Goal: Information Seeking & Learning: Understand process/instructions

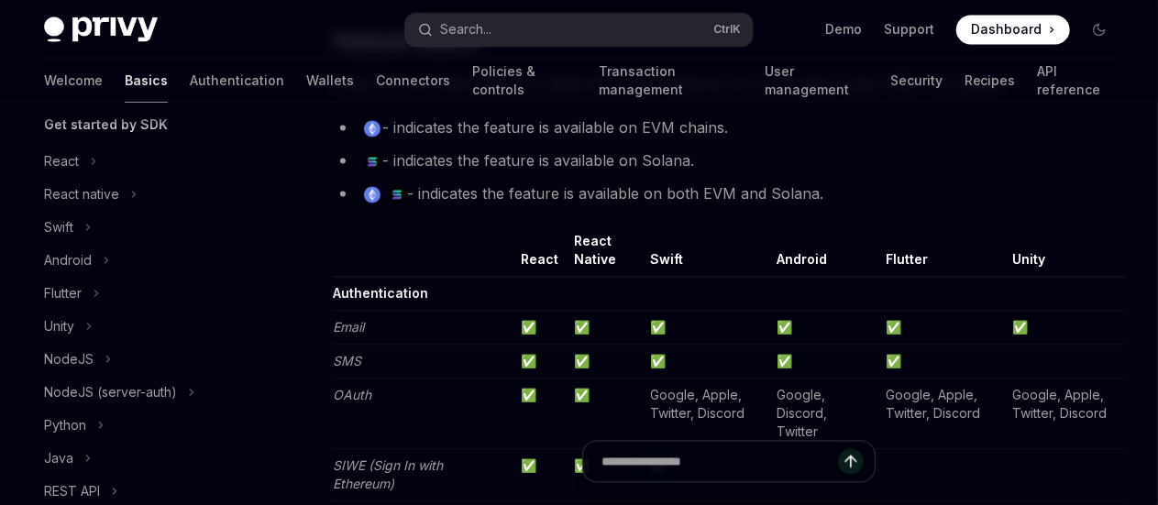
scroll to position [1771, 0]
click at [573, 32] on button "Search... Ctrl K" at bounding box center [578, 29] width 346 height 33
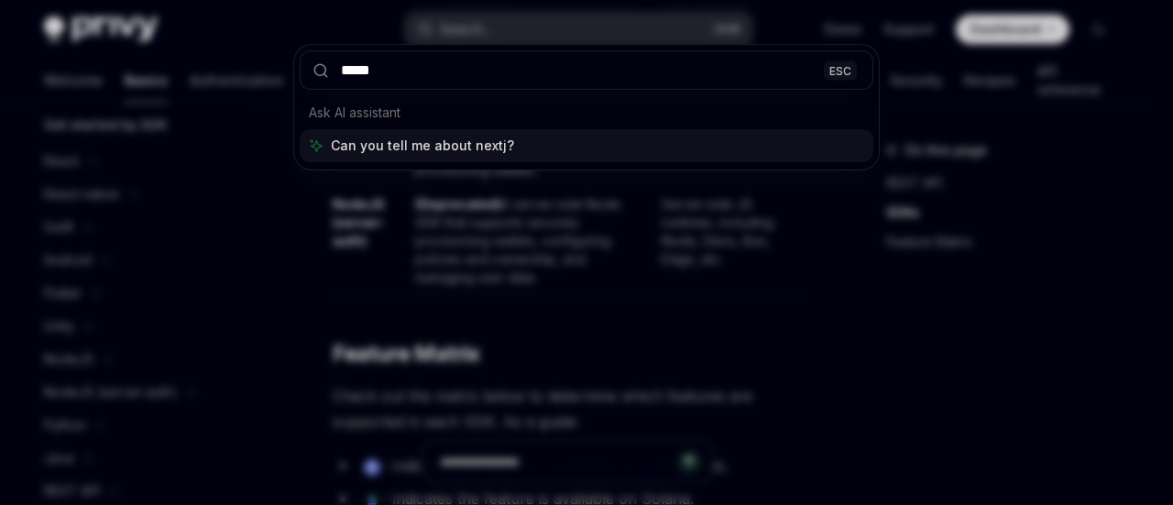
type input "******"
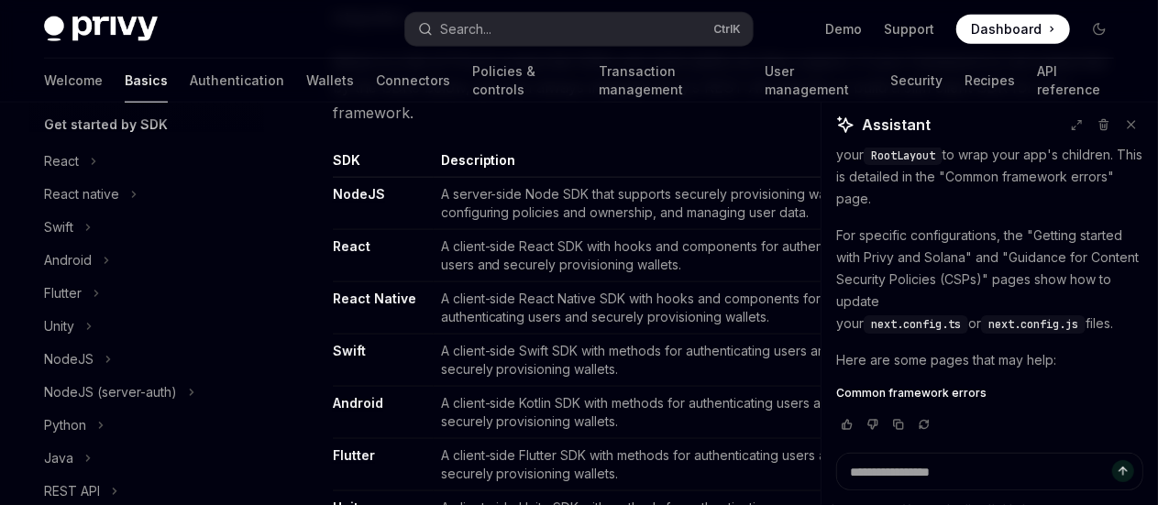
scroll to position [280, 0]
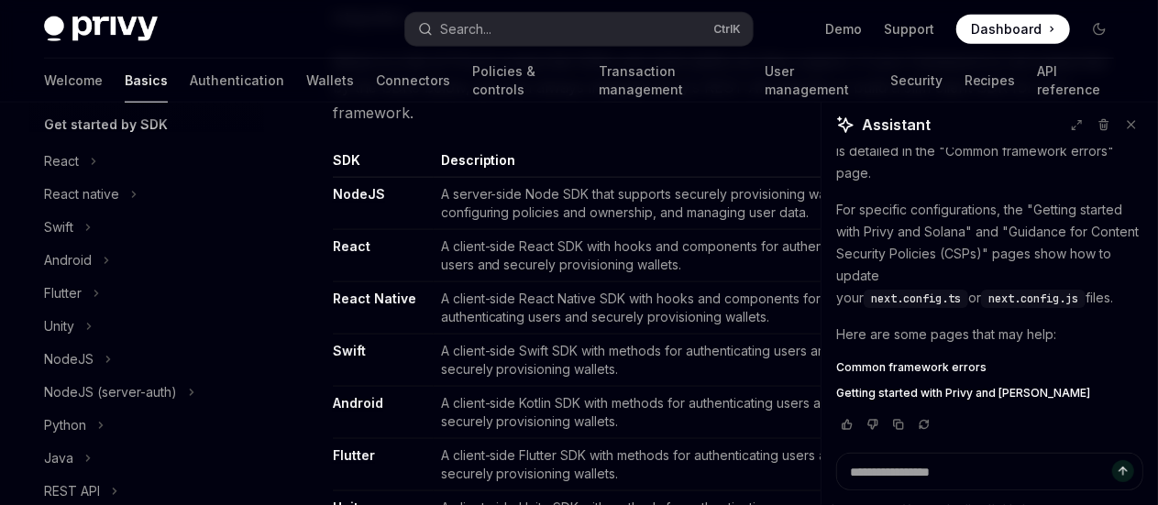
click at [917, 366] on span "Common framework errors" at bounding box center [911, 367] width 150 height 15
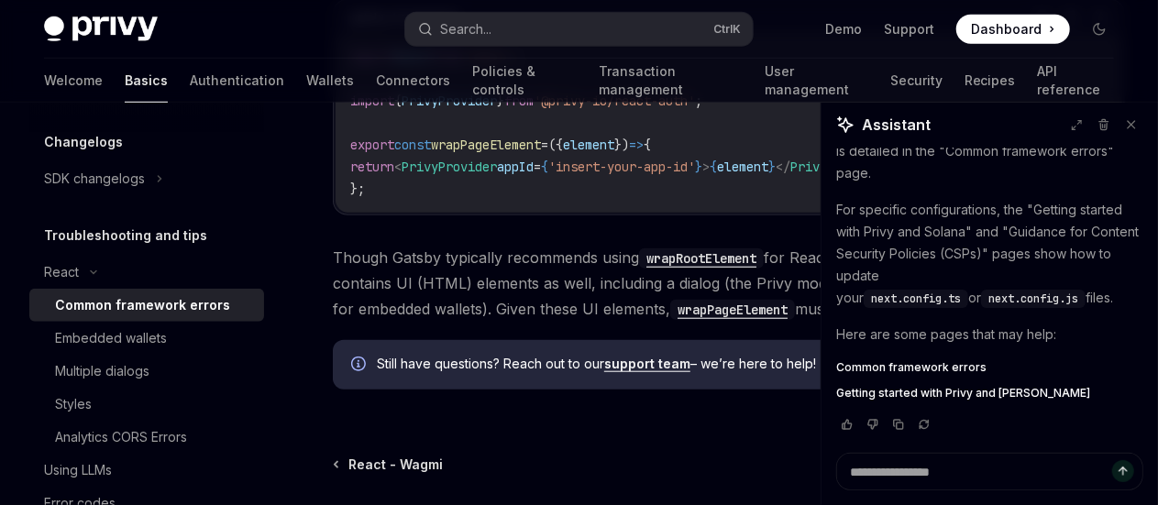
scroll to position [719, 0]
click at [901, 397] on span "Getting started with Privy and [PERSON_NAME]" at bounding box center [963, 393] width 254 height 15
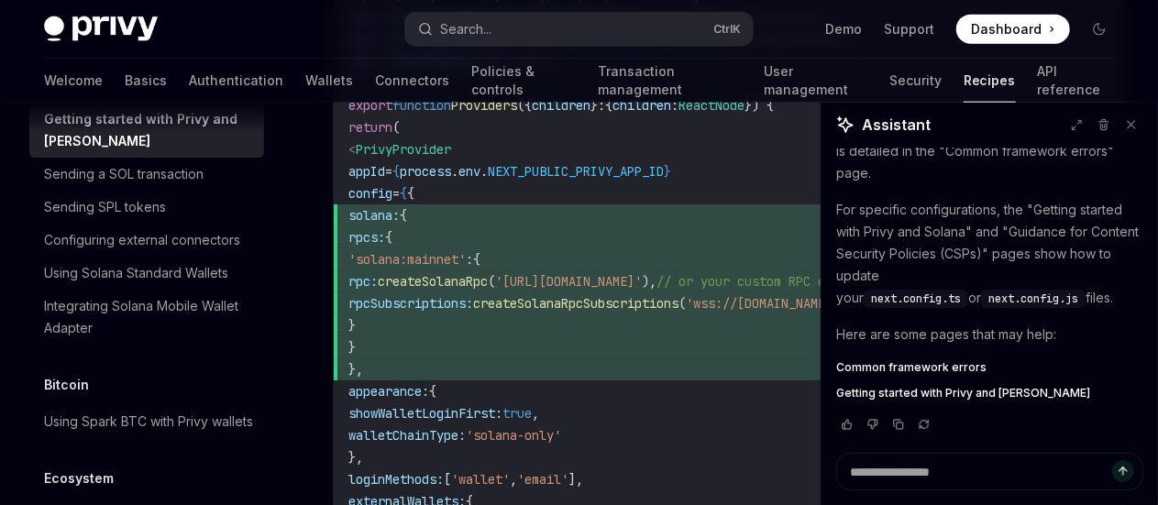
scroll to position [1266, 0]
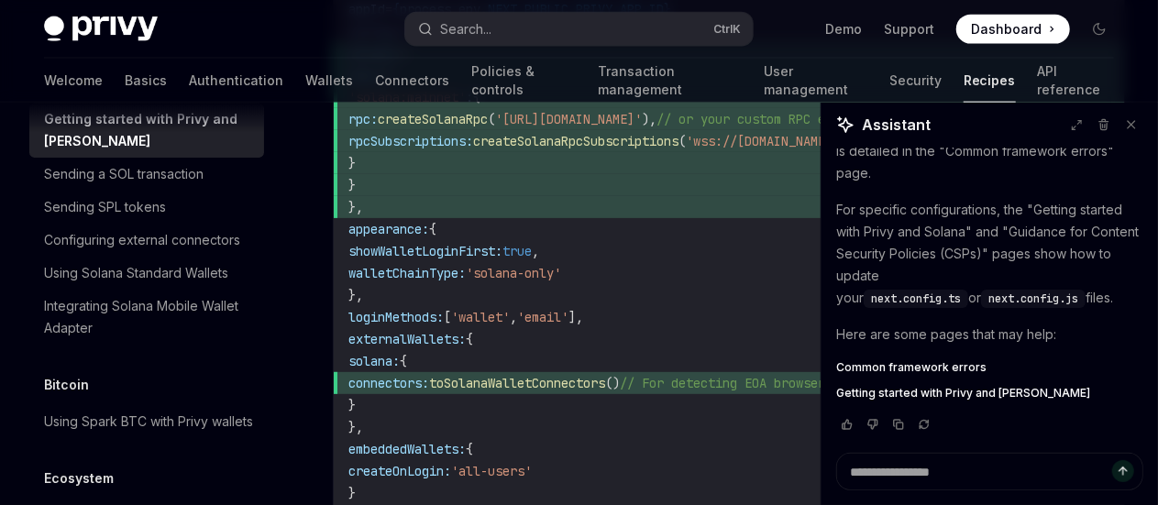
click at [489, 130] on span "rpc: createSolanaRpc ( '[URL][DOMAIN_NAME]' ), // or your custom RPC endpoint" at bounding box center [729, 119] width 763 height 22
click at [446, 64] on span "solana: {" at bounding box center [729, 53] width 763 height 22
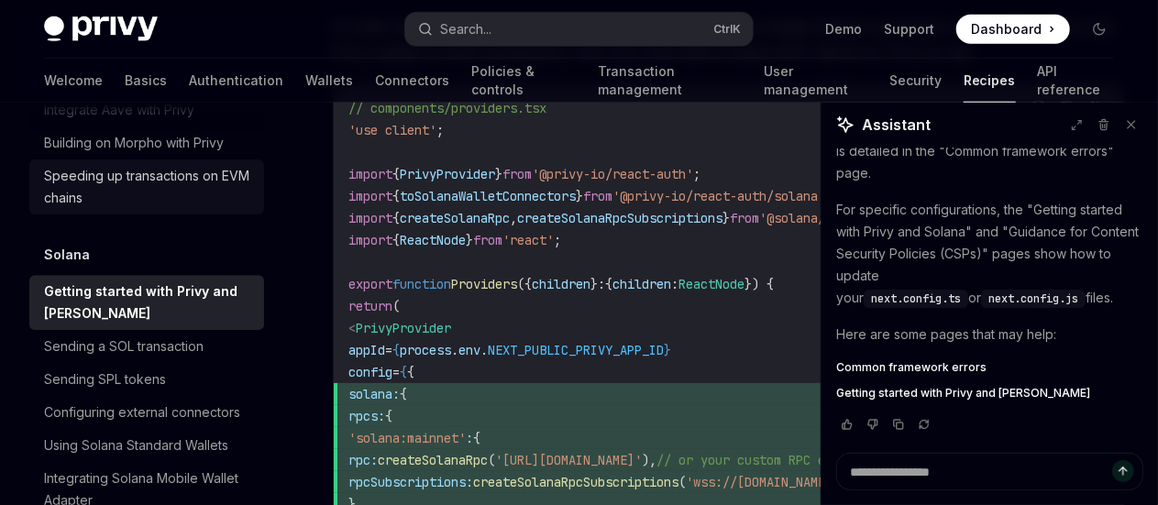
scroll to position [2652, 0]
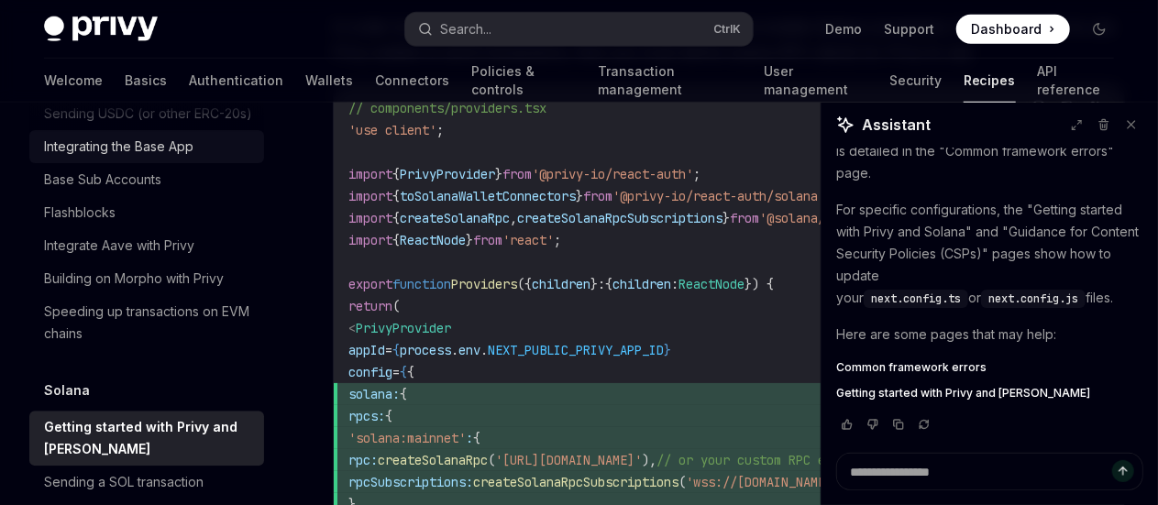
click at [119, 163] on link "Integrating the Base App" at bounding box center [146, 146] width 235 height 33
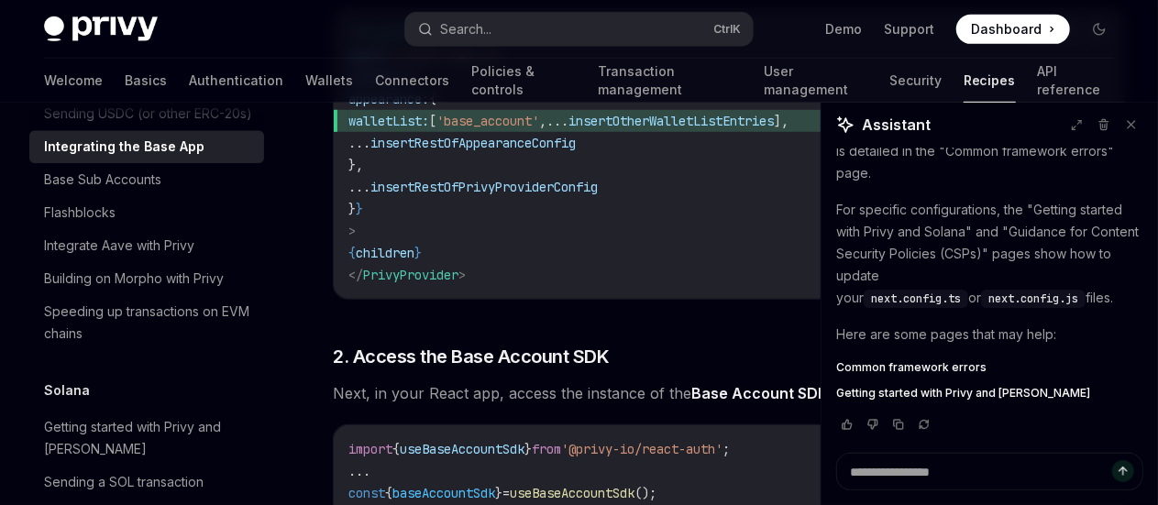
scroll to position [609, 0]
click at [698, 128] on span "insertOtherWalletListEntries" at bounding box center [670, 120] width 205 height 16
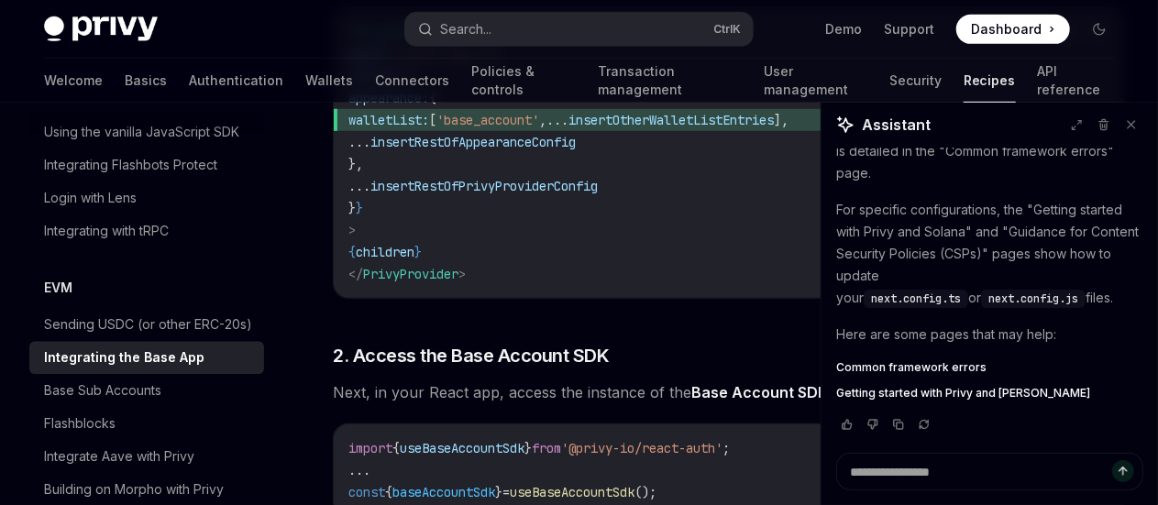
scroll to position [2390, 0]
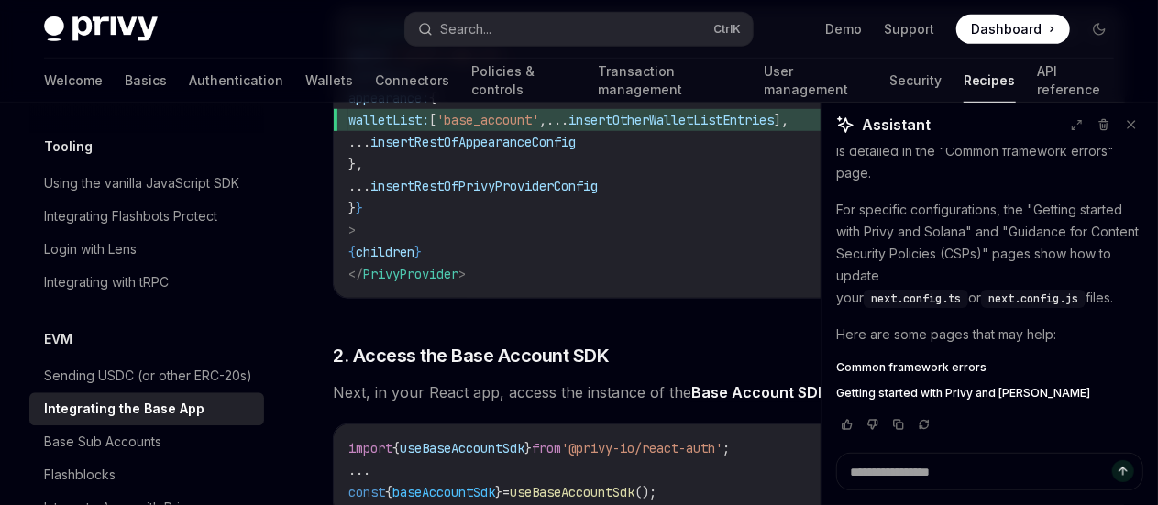
click at [159, 194] on div "Using the vanilla JavaScript SDK" at bounding box center [141, 183] width 195 height 22
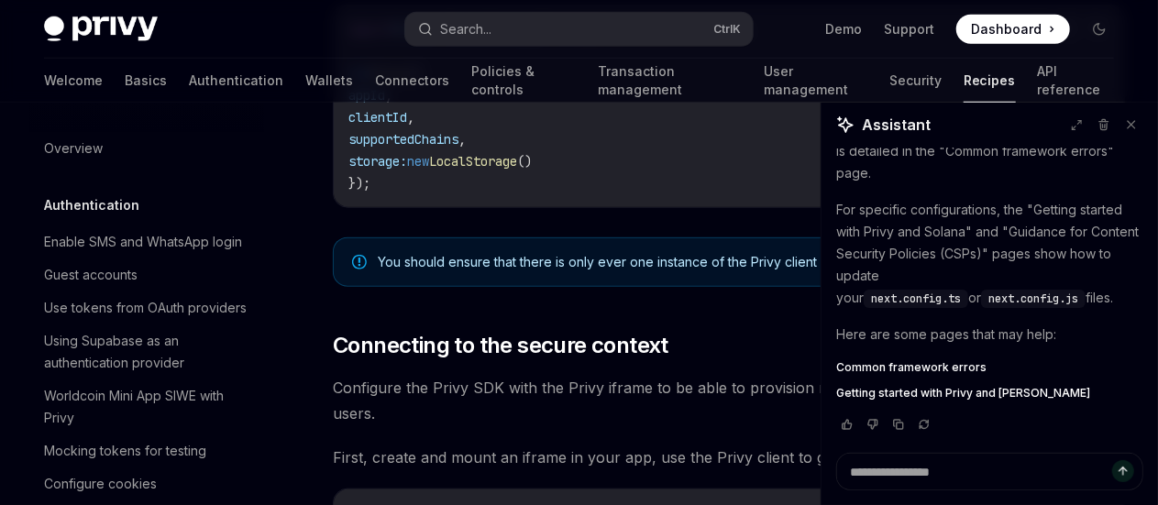
click at [130, 245] on div "Enable SMS and WhatsApp login" at bounding box center [143, 242] width 198 height 22
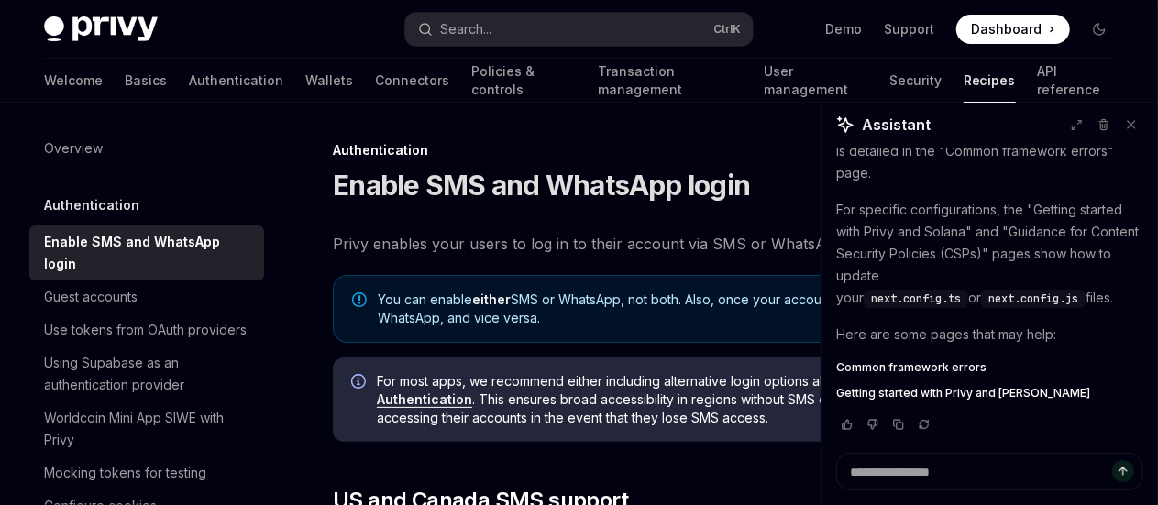
click at [147, 264] on div "Enable SMS and WhatsApp login" at bounding box center [148, 253] width 209 height 44
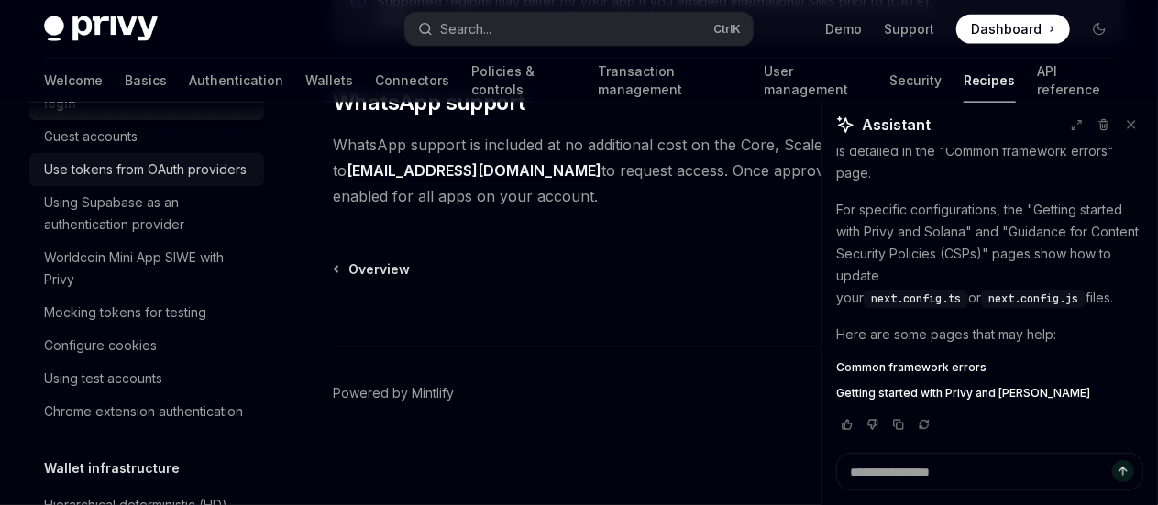
scroll to position [161, 0]
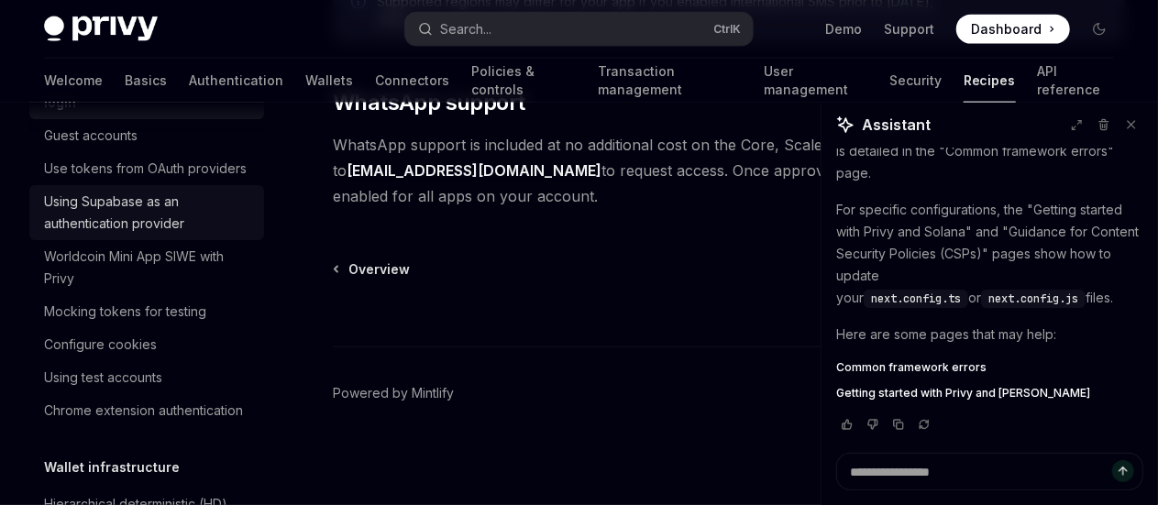
click at [131, 240] on link "Using Supabase as an authentication provider" at bounding box center [146, 212] width 235 height 55
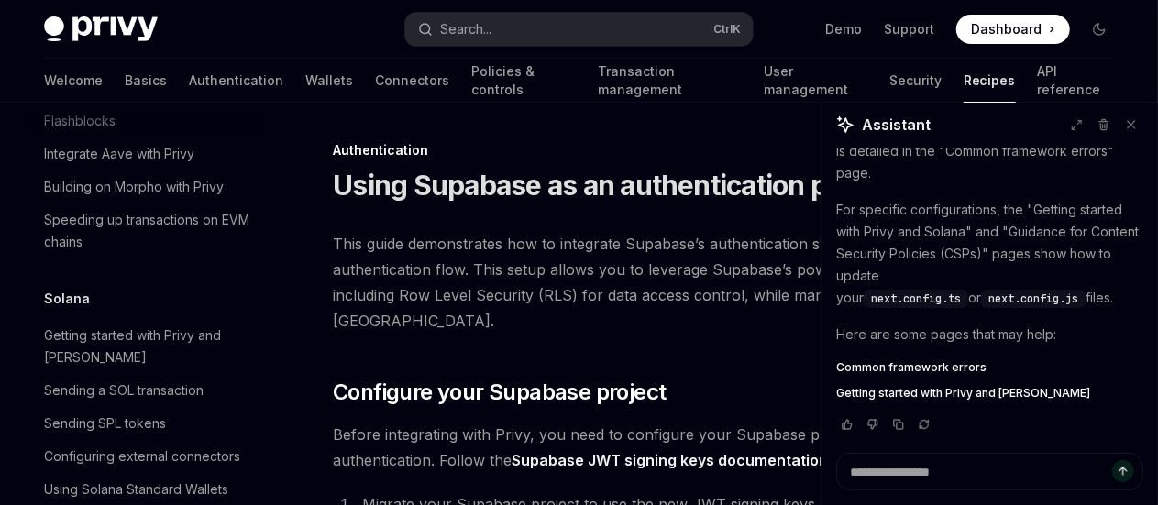
scroll to position [2745, 0]
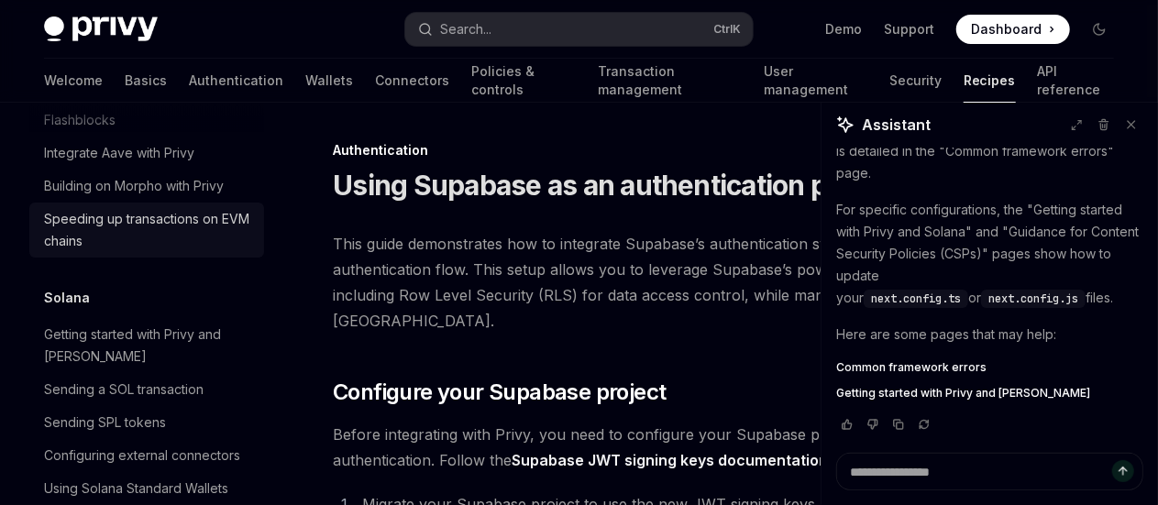
click at [108, 252] on div "Speeding up transactions on EVM chains" at bounding box center [148, 230] width 209 height 44
type textarea "*"
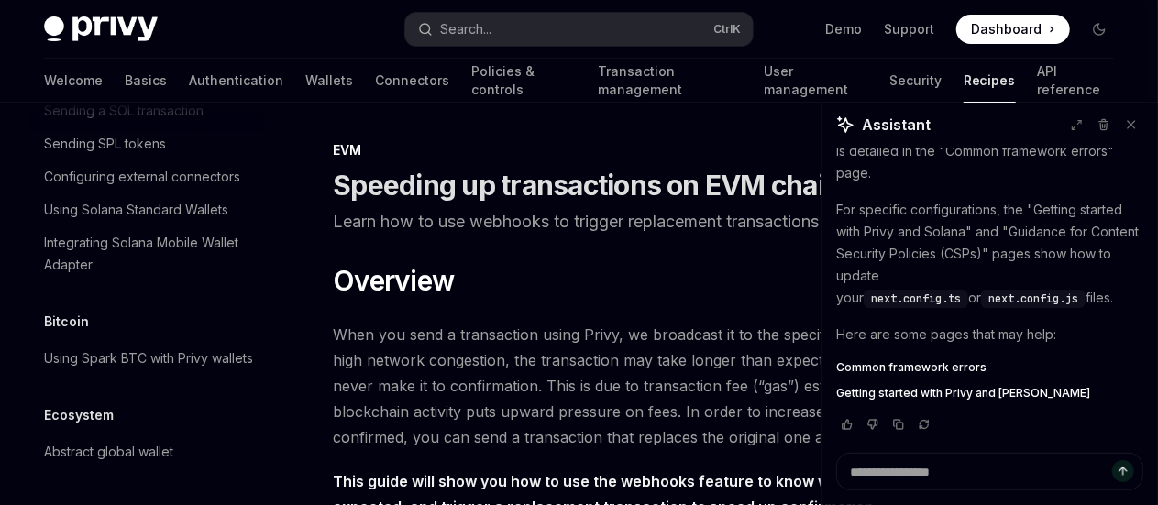
scroll to position [3061, 0]
click at [621, 40] on button "Search... Ctrl K" at bounding box center [578, 29] width 346 height 33
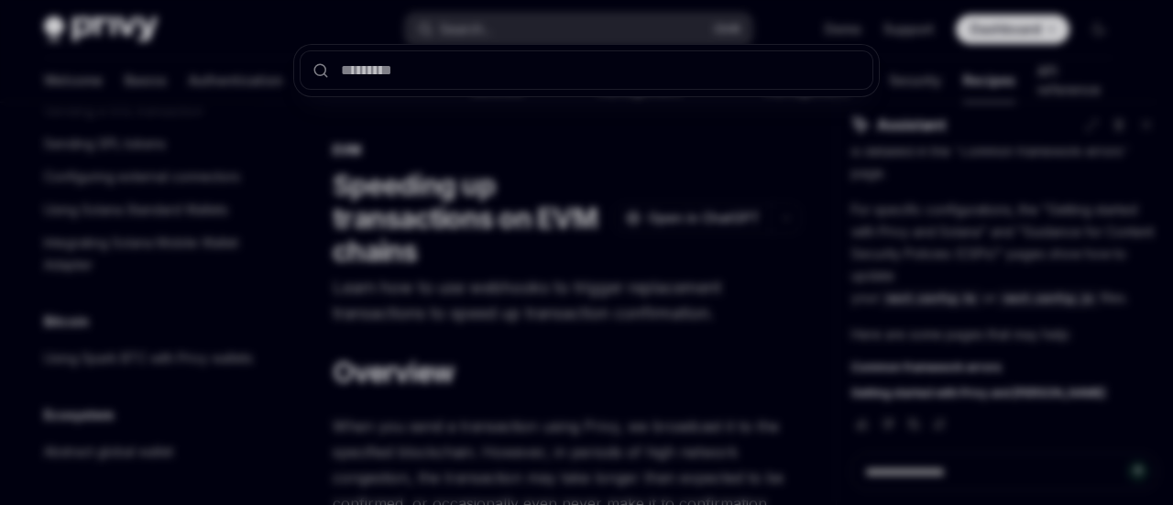
click at [621, 40] on div at bounding box center [586, 252] width 1173 height 505
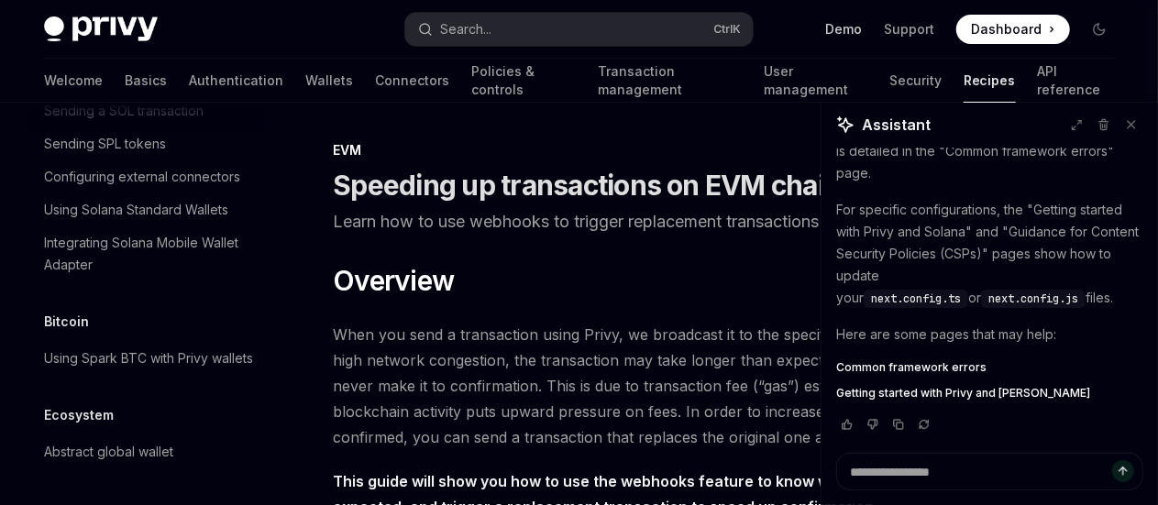
click at [838, 24] on link "Demo" at bounding box center [843, 29] width 37 height 18
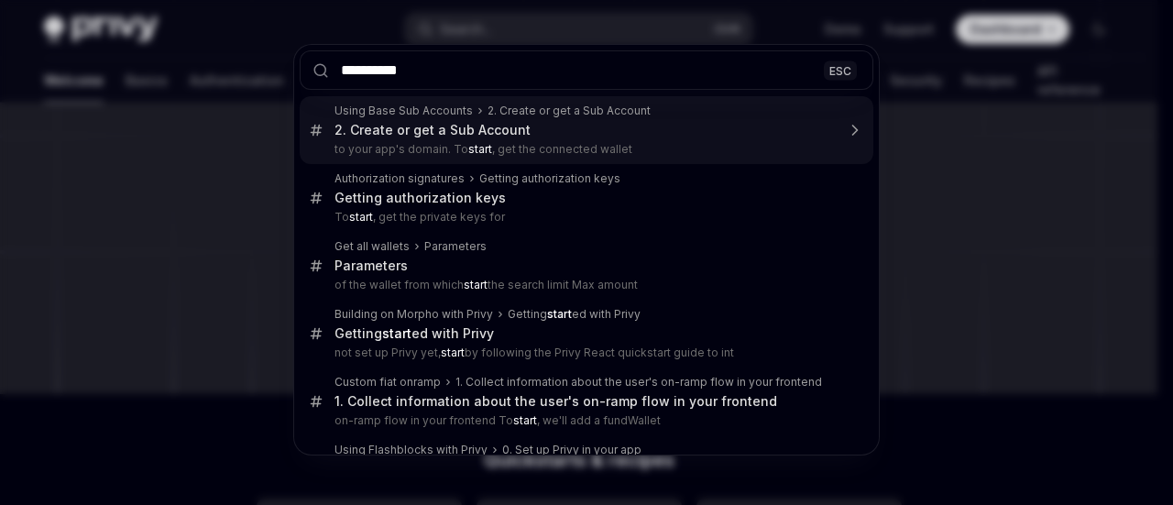
type input "**********"
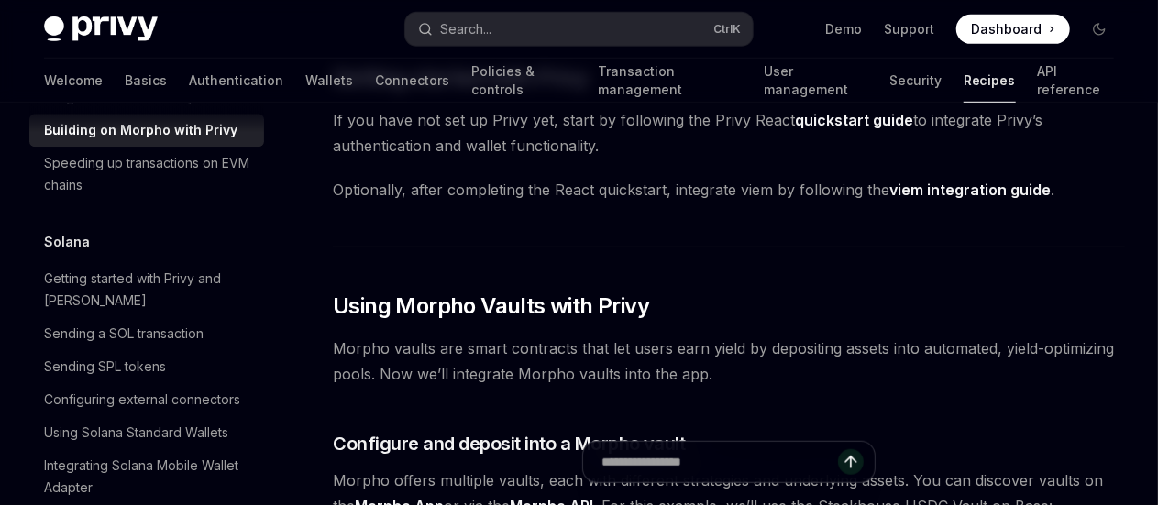
scroll to position [603, 0]
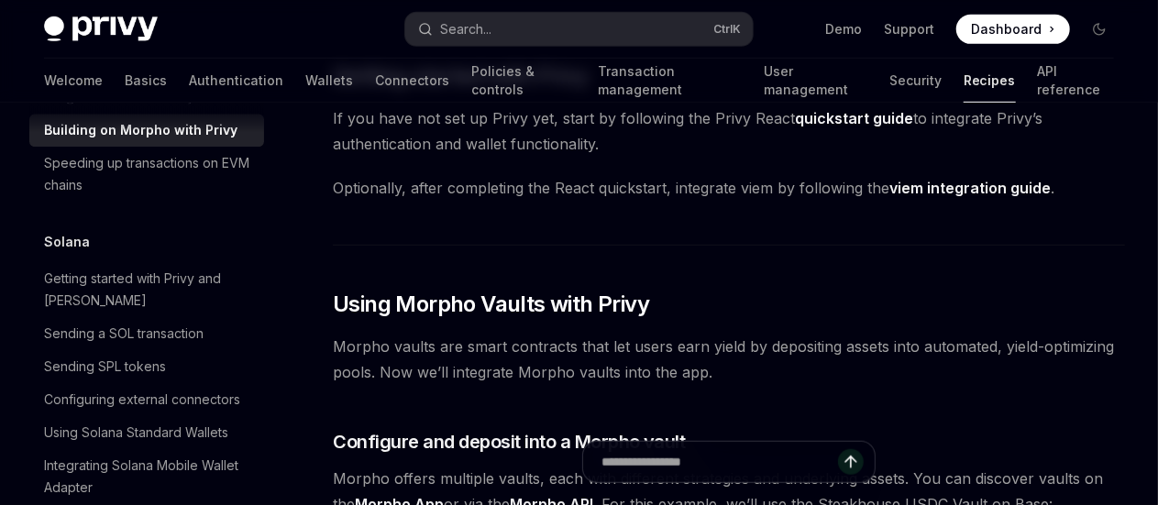
click at [795, 128] on link "quickstart guide" at bounding box center [854, 118] width 118 height 19
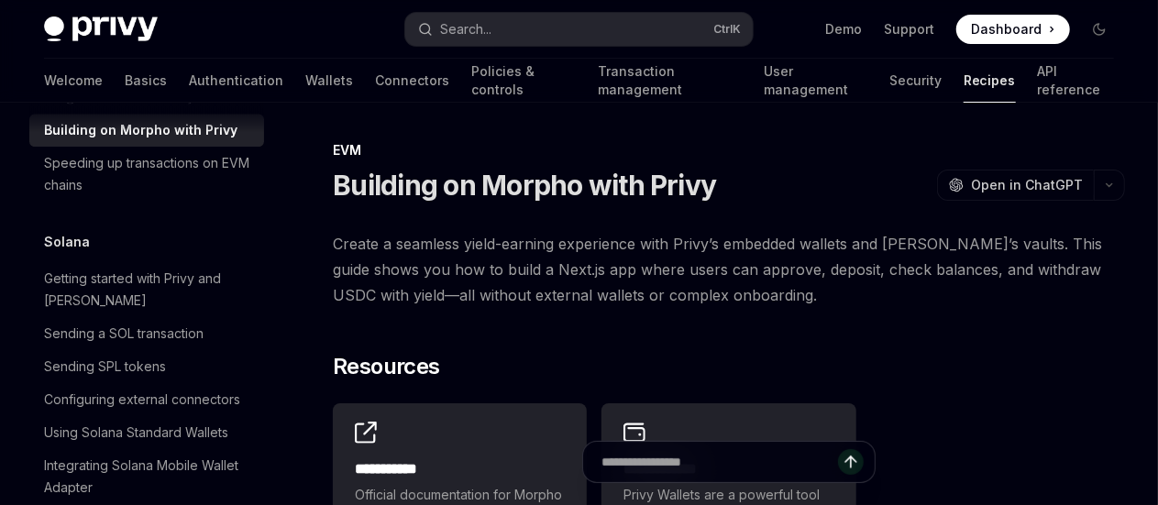
scroll to position [167, 0]
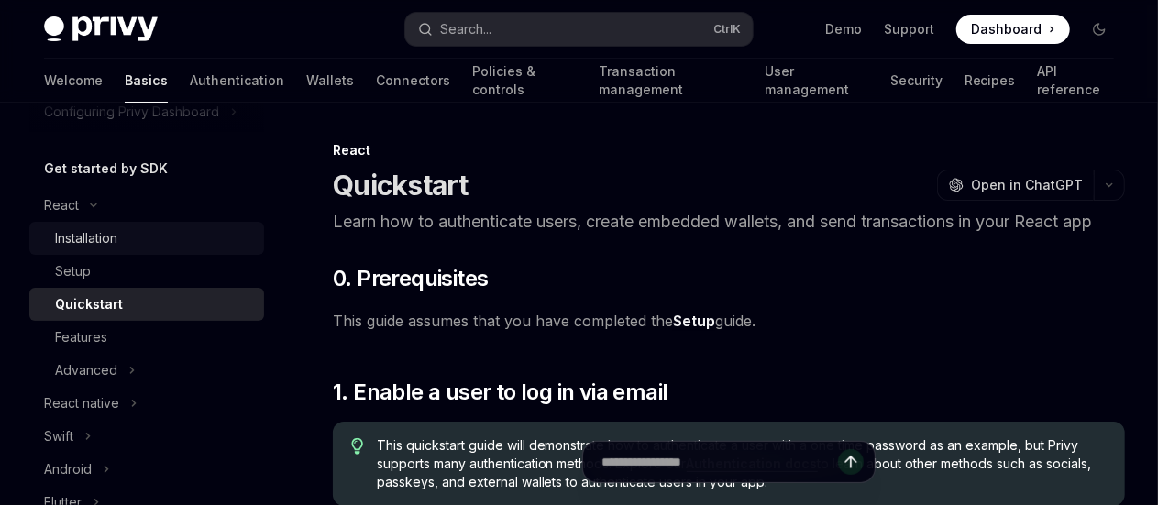
click at [142, 247] on div "Installation" at bounding box center [154, 238] width 198 height 22
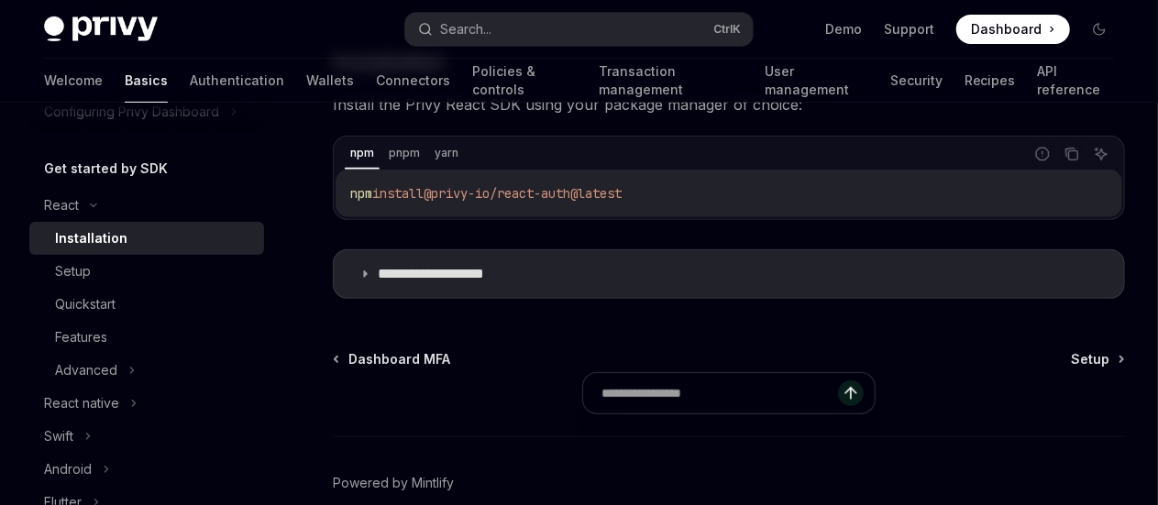
scroll to position [336, 0]
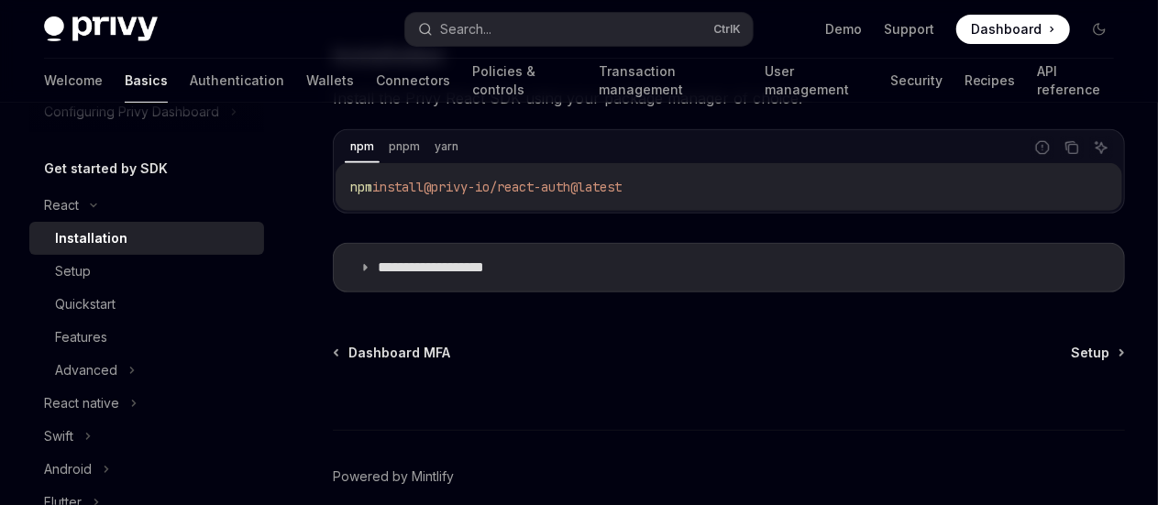
click at [559, 197] on div "npm install @privy-io/react-auth@latest" at bounding box center [728, 187] width 786 height 48
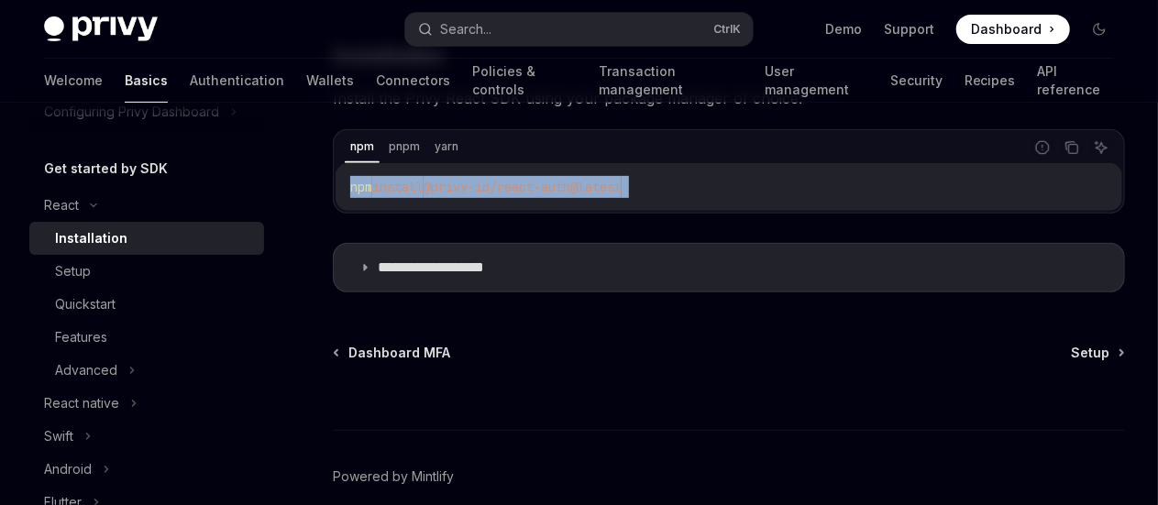
click at [559, 197] on div "npm install @privy-io/react-auth@latest" at bounding box center [728, 187] width 786 height 48
copy div "npm install @privy-io/react-auth@latest"
click at [559, 181] on span "@privy-io/react-auth@latest" at bounding box center [522, 187] width 198 height 16
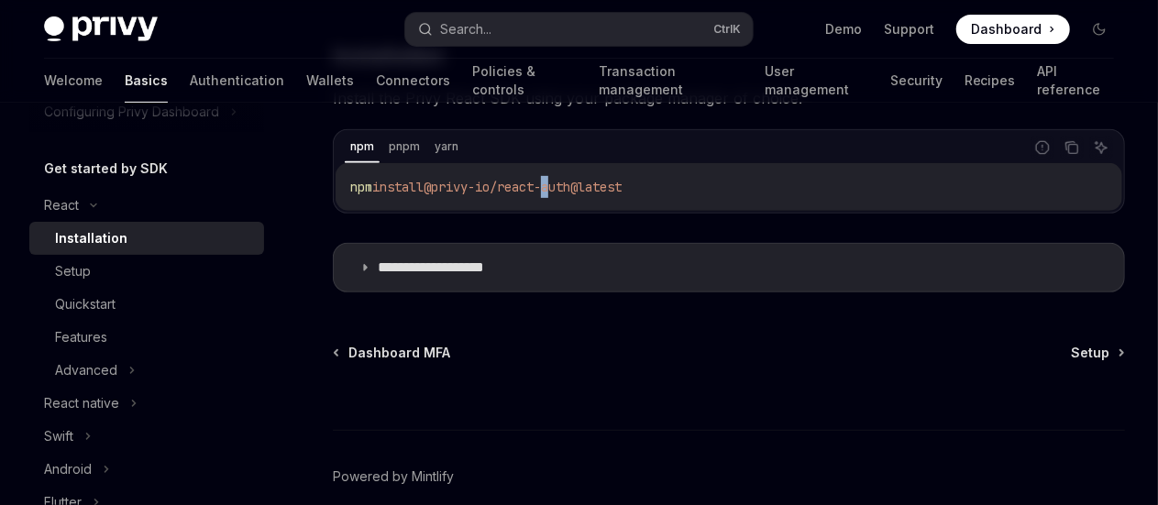
click at [559, 181] on span "@privy-io/react-auth@latest" at bounding box center [522, 187] width 198 height 16
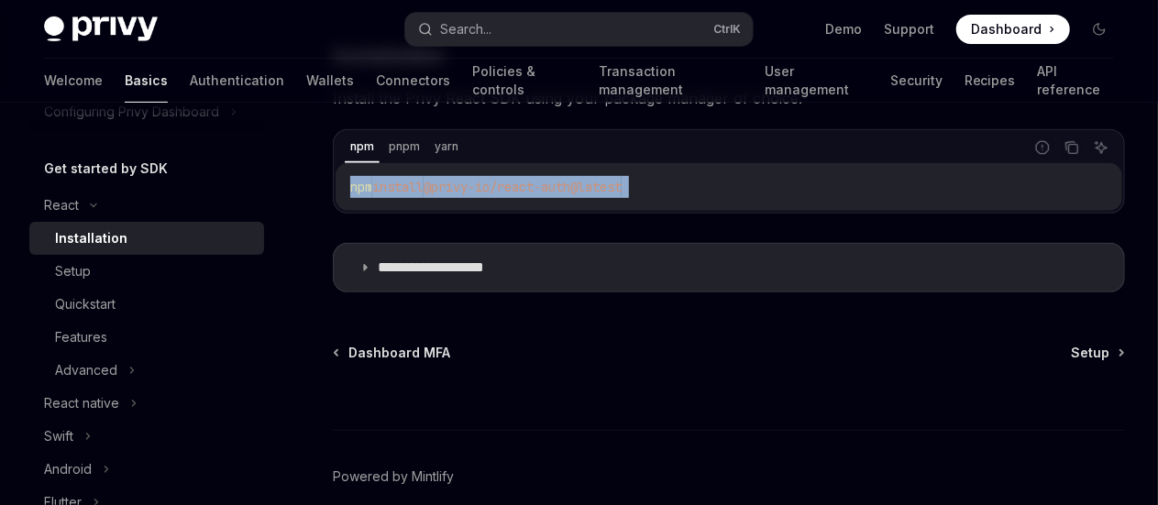
click at [559, 181] on span "@privy-io/react-auth@latest" at bounding box center [522, 187] width 198 height 16
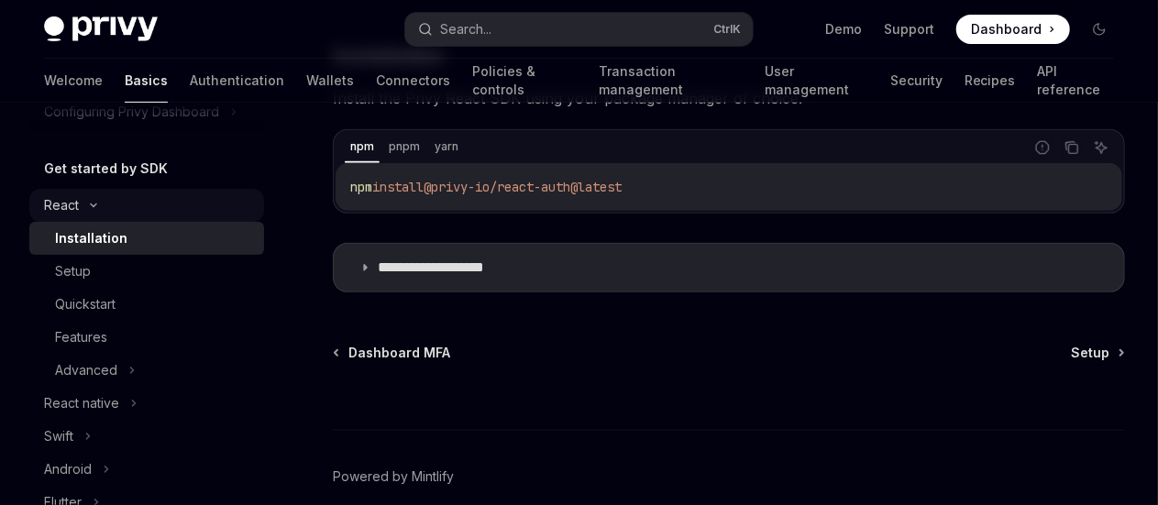
click at [108, 204] on div "React" at bounding box center [146, 205] width 235 height 33
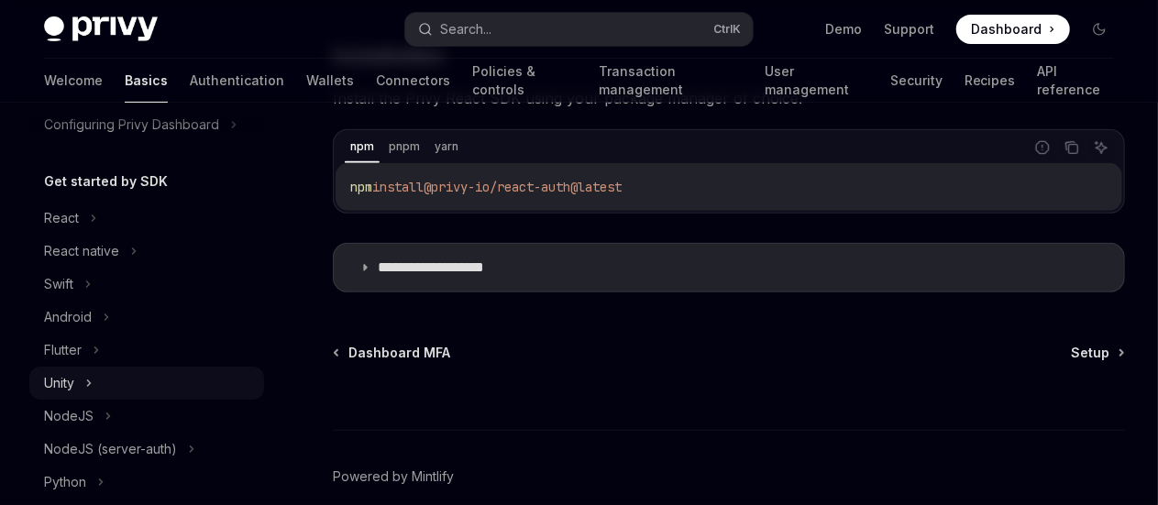
scroll to position [152, 0]
click at [88, 263] on div "React native" at bounding box center [146, 252] width 235 height 33
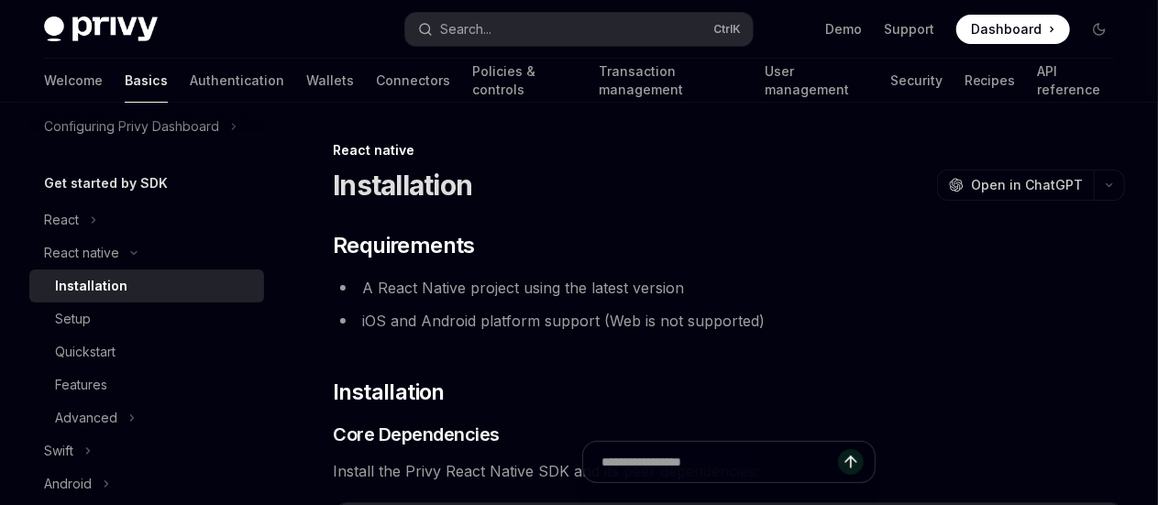
click at [88, 263] on div "React native" at bounding box center [146, 252] width 235 height 33
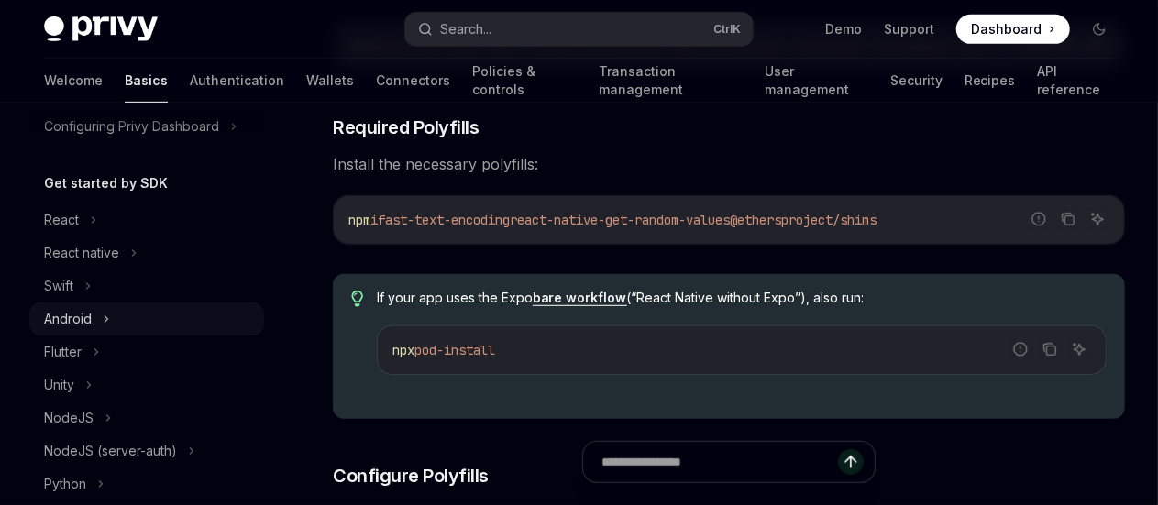
scroll to position [231, 0]
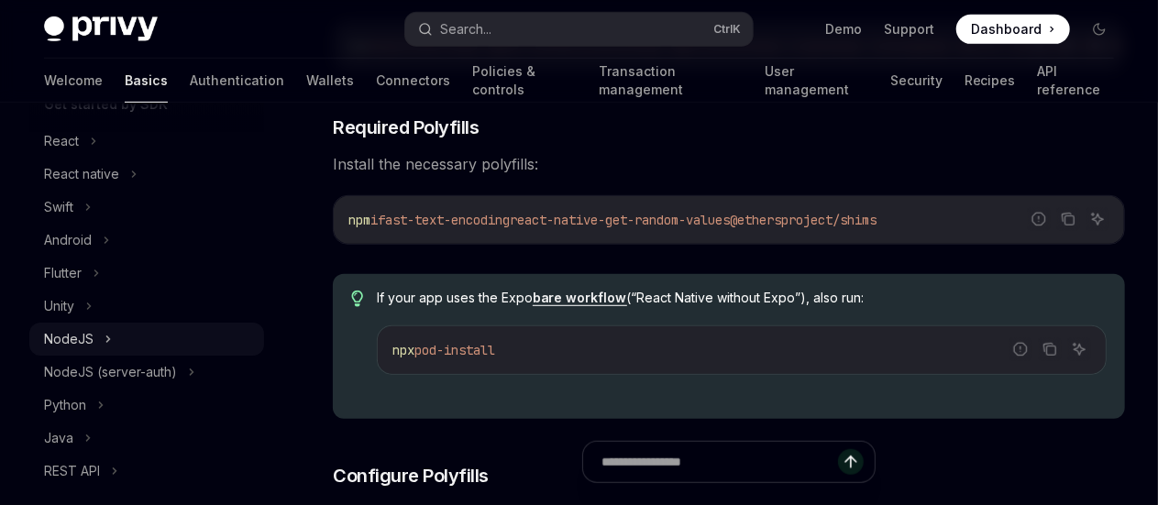
click at [120, 344] on div "NodeJS" at bounding box center [146, 339] width 235 height 33
type textarea "*"
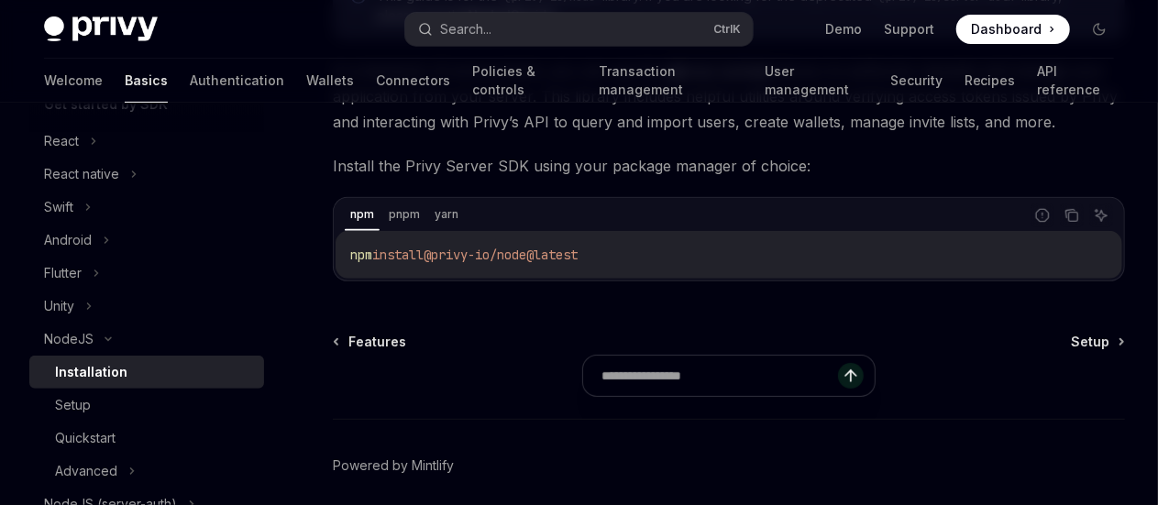
scroll to position [424, 0]
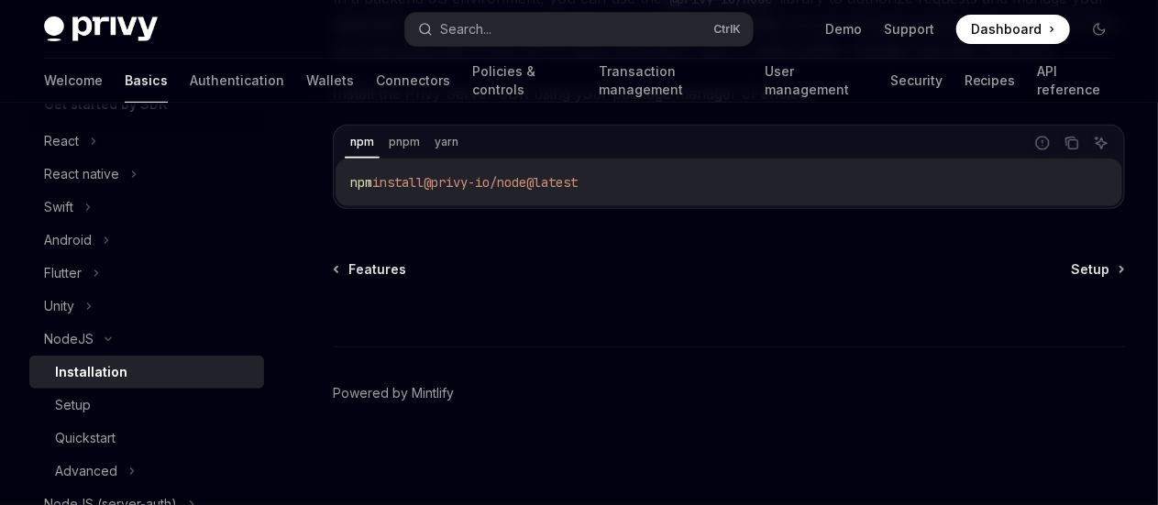
click at [496, 175] on span "@privy-io/node@latest" at bounding box center [500, 182] width 154 height 16
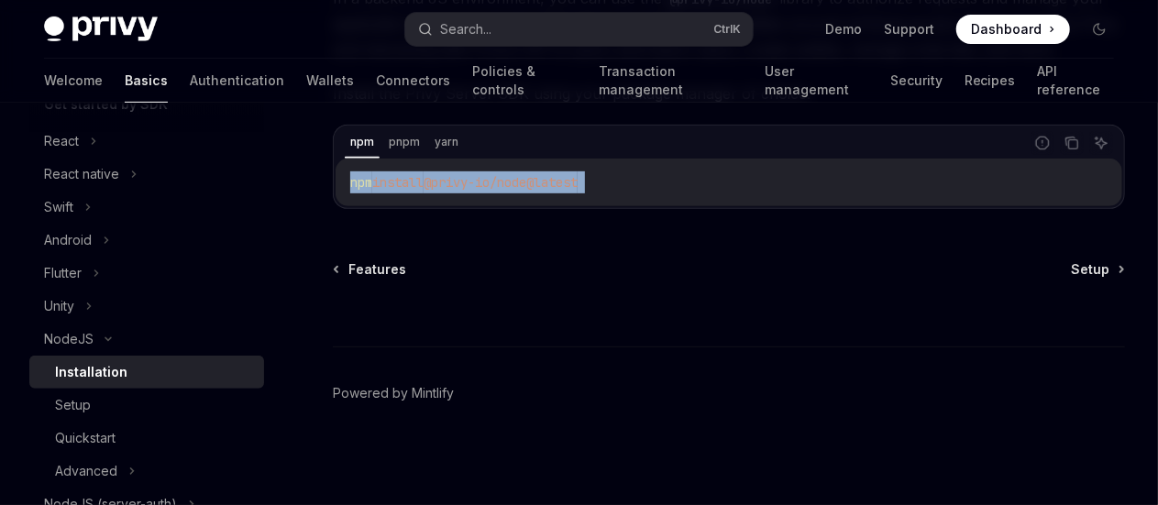
click at [496, 175] on span "@privy-io/node@latest" at bounding box center [500, 182] width 154 height 16
copy div "npm install @privy-io/node@latest"
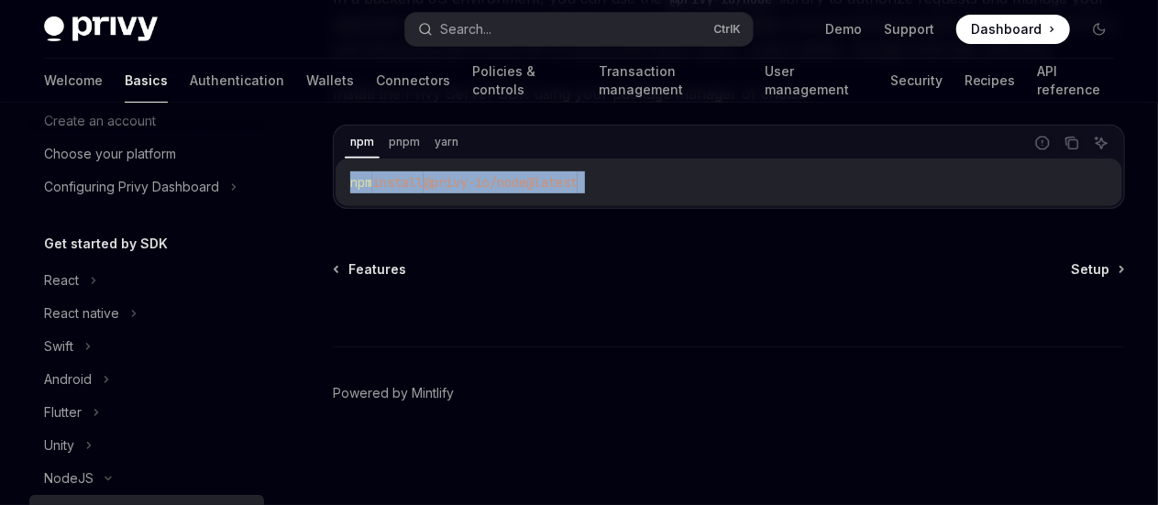
scroll to position [92, 0]
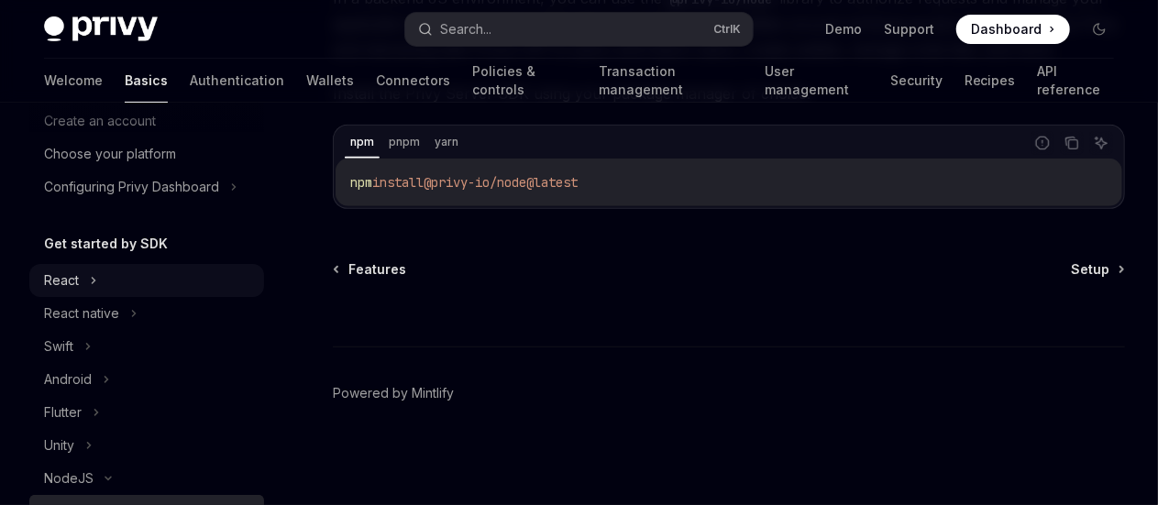
click at [73, 281] on div "React" at bounding box center [61, 280] width 35 height 22
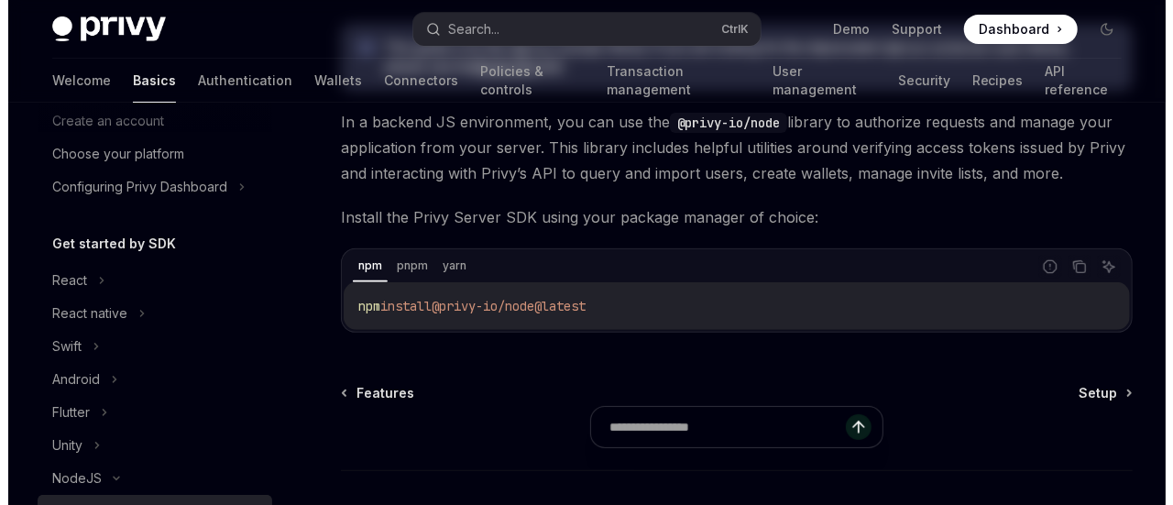
scroll to position [14, 0]
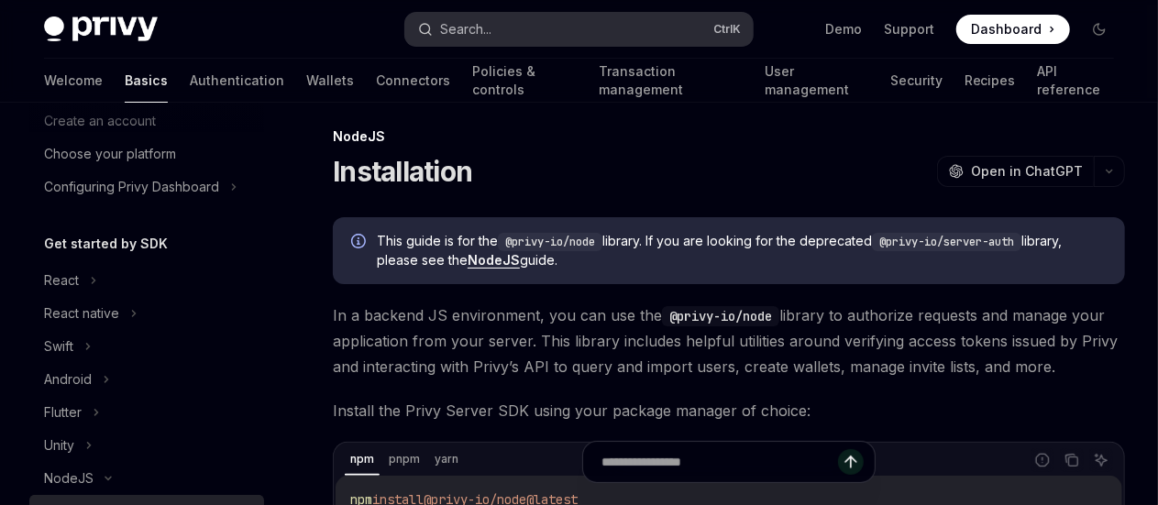
click at [704, 21] on button "Search... Ctrl K" at bounding box center [578, 29] width 346 height 33
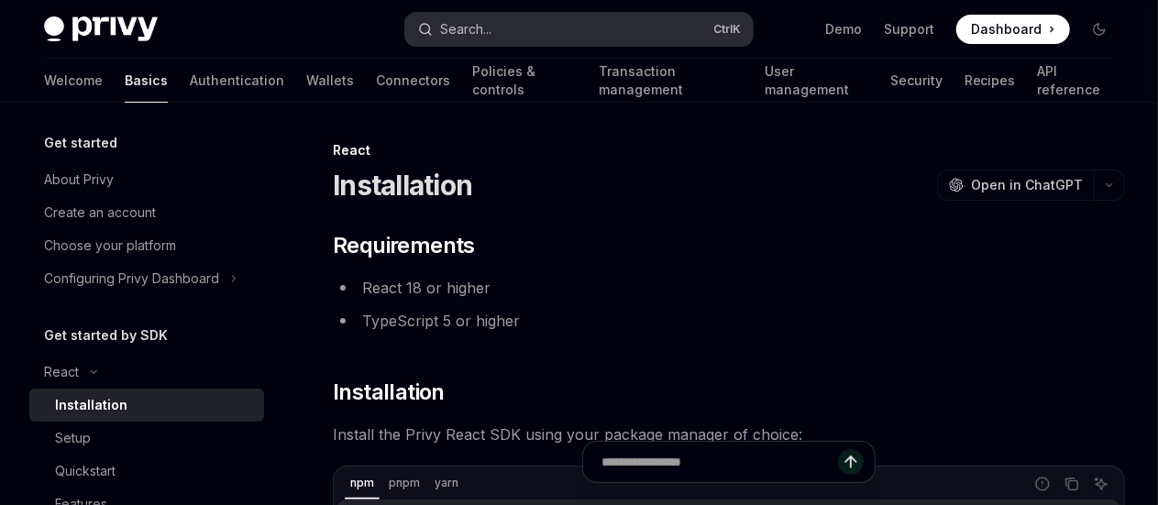
click at [477, 27] on div "Search..." at bounding box center [465, 29] width 51 height 22
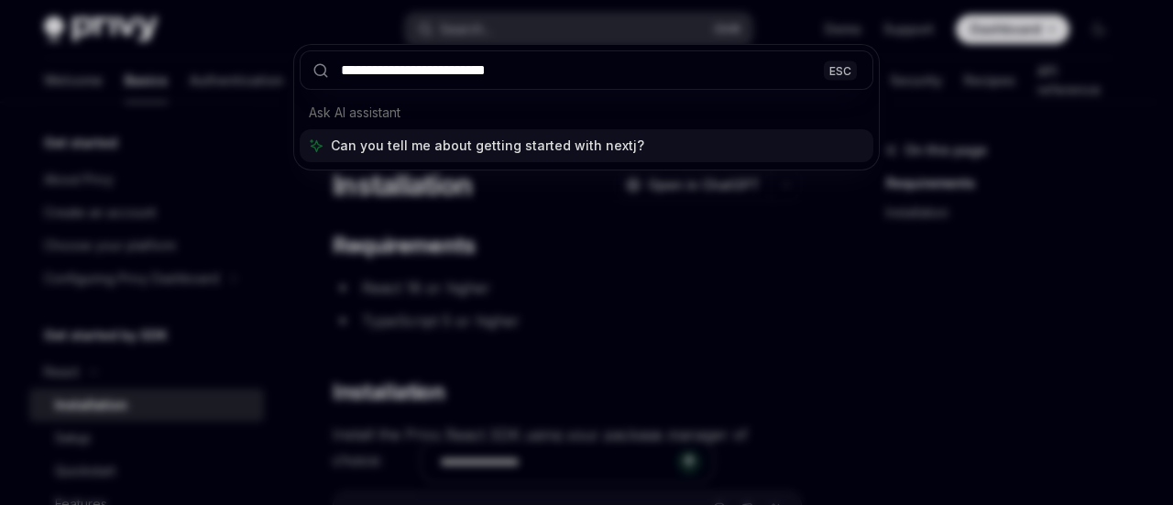
type input "**********"
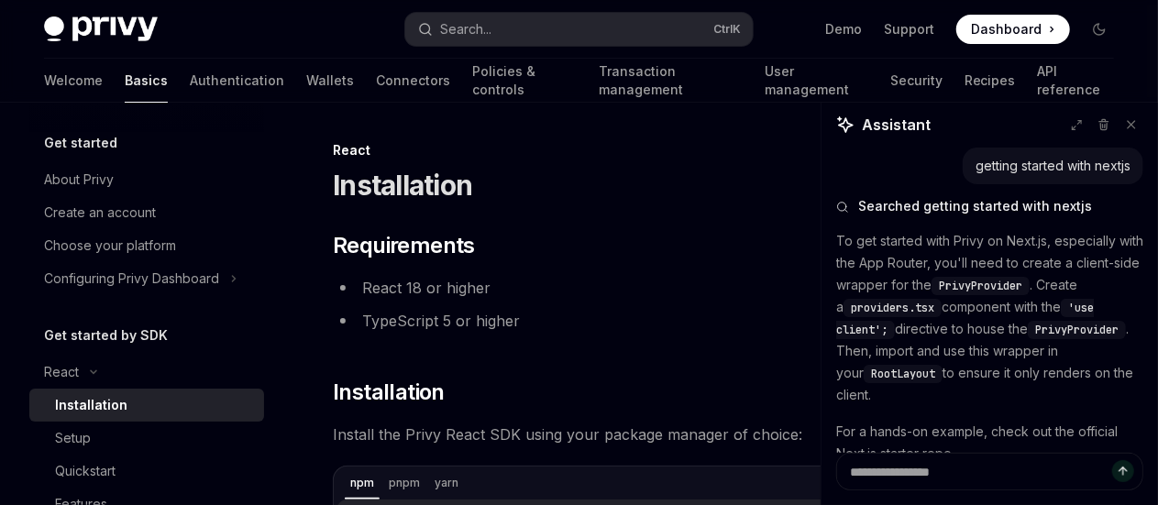
click at [912, 301] on span "providers.tsx" at bounding box center [892, 308] width 83 height 15
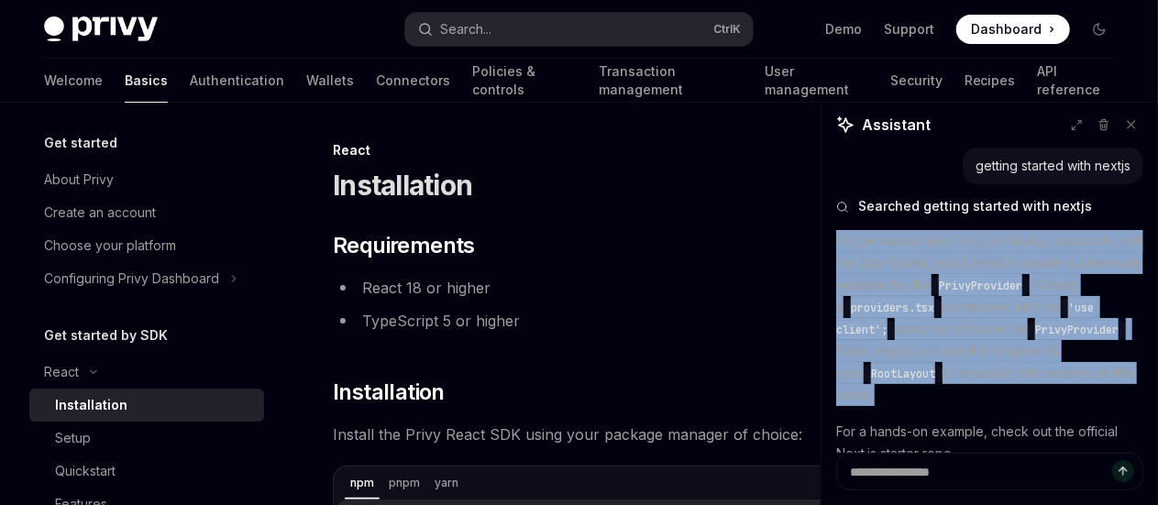
click at [912, 301] on span "providers.tsx" at bounding box center [892, 308] width 83 height 15
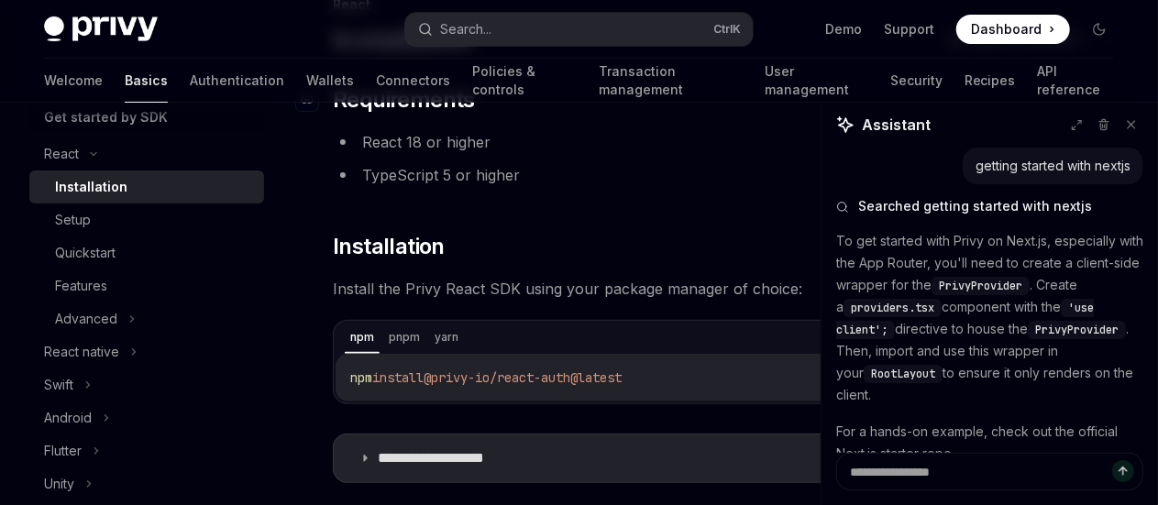
scroll to position [145, 0]
click at [86, 245] on div "Quickstart" at bounding box center [85, 253] width 60 height 22
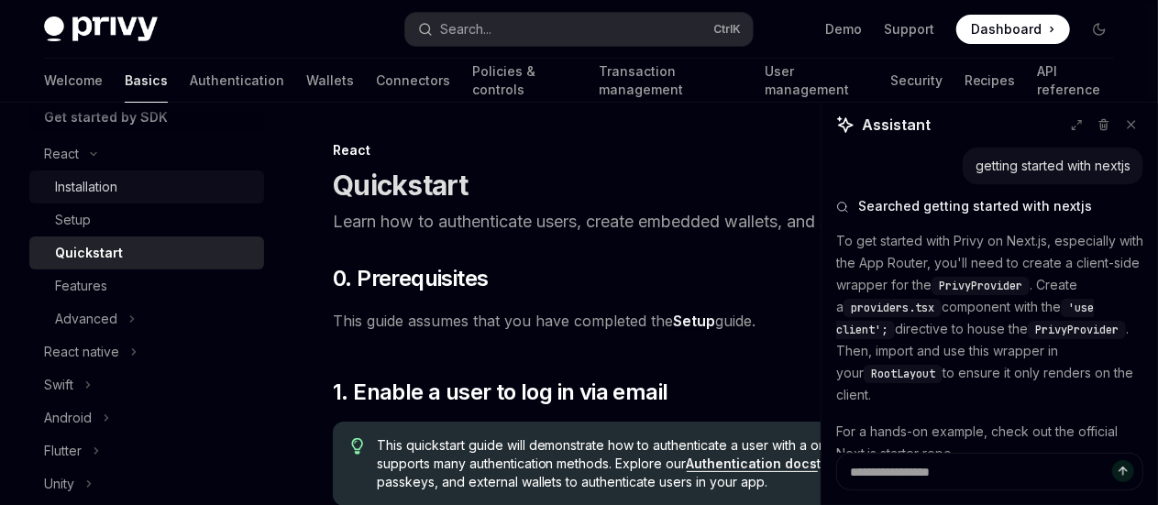
click at [123, 198] on link "Installation" at bounding box center [146, 186] width 235 height 33
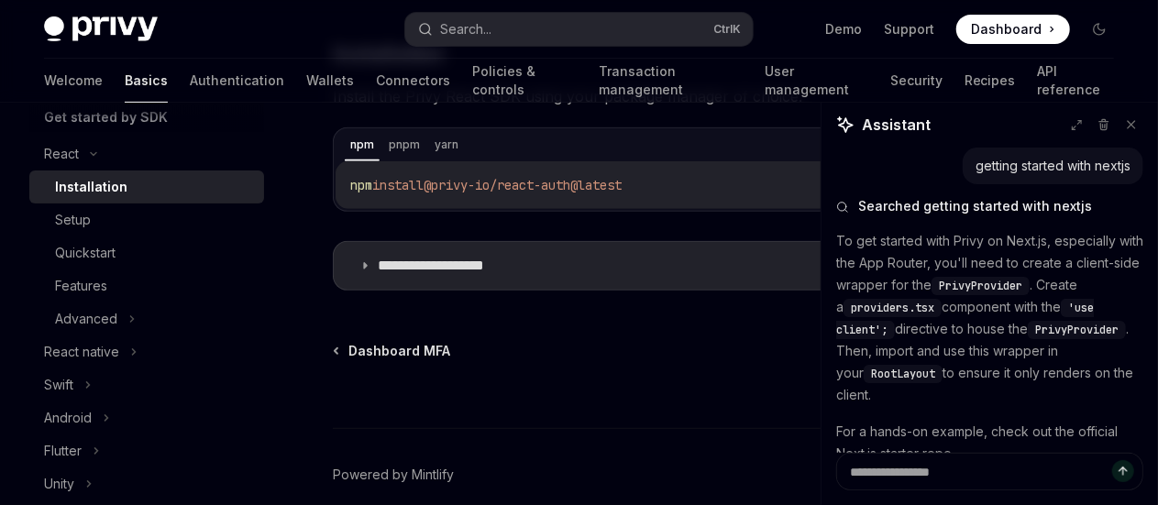
scroll to position [352, 0]
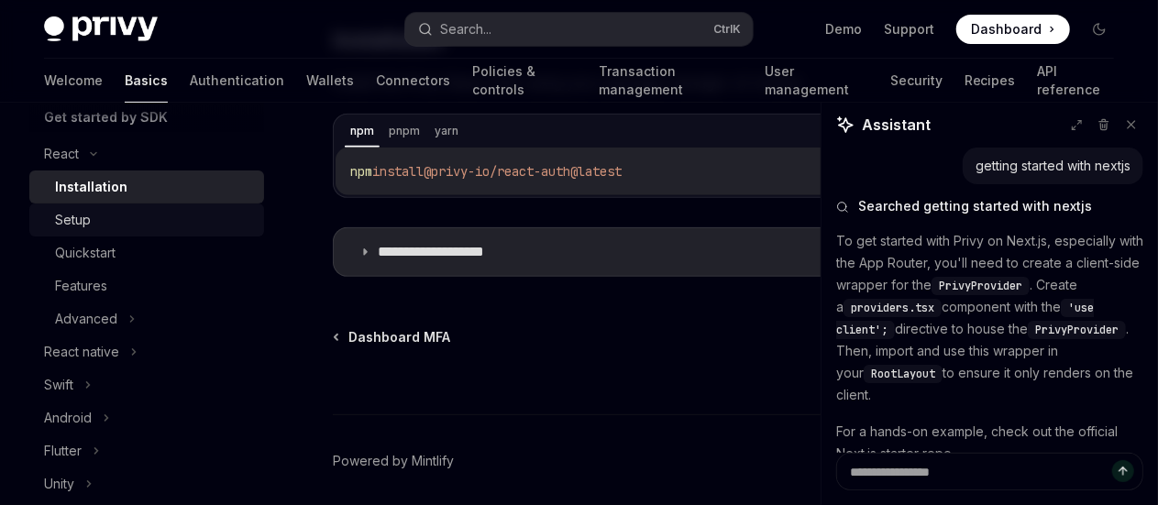
click at [130, 228] on div "Setup" at bounding box center [154, 220] width 198 height 22
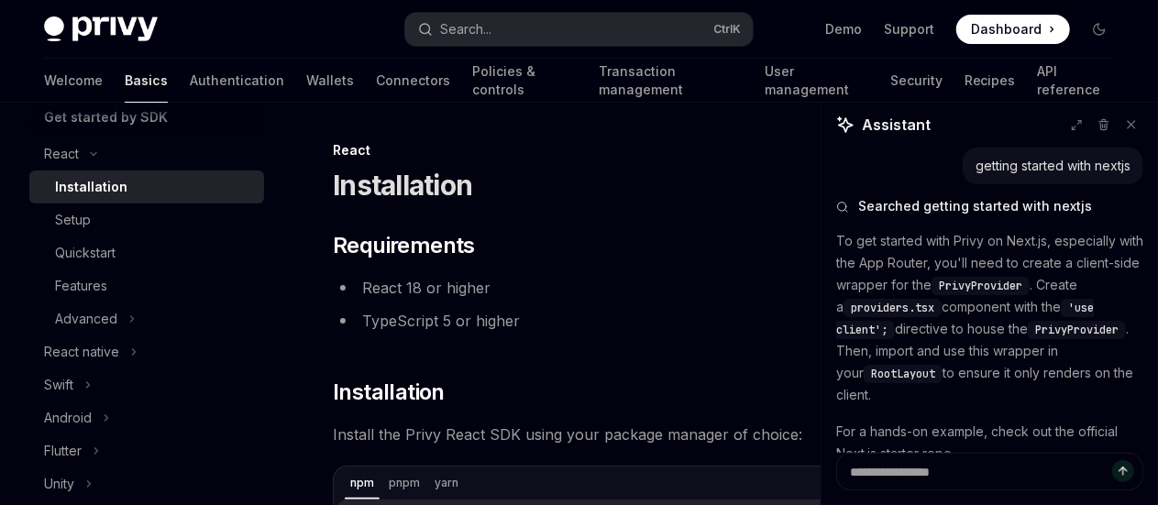
scroll to position [317, 0]
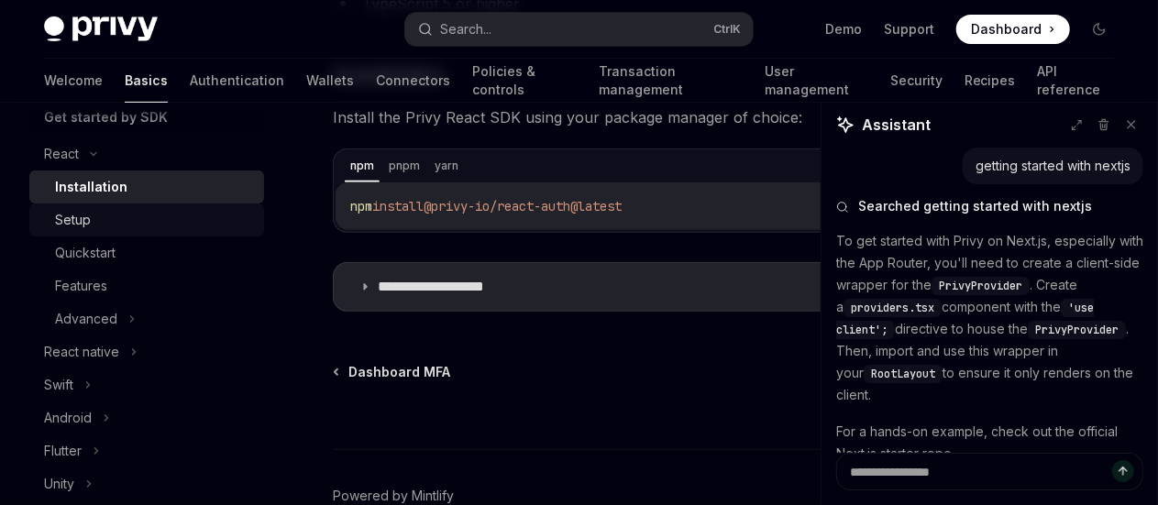
click at [112, 221] on div "Setup" at bounding box center [154, 220] width 198 height 22
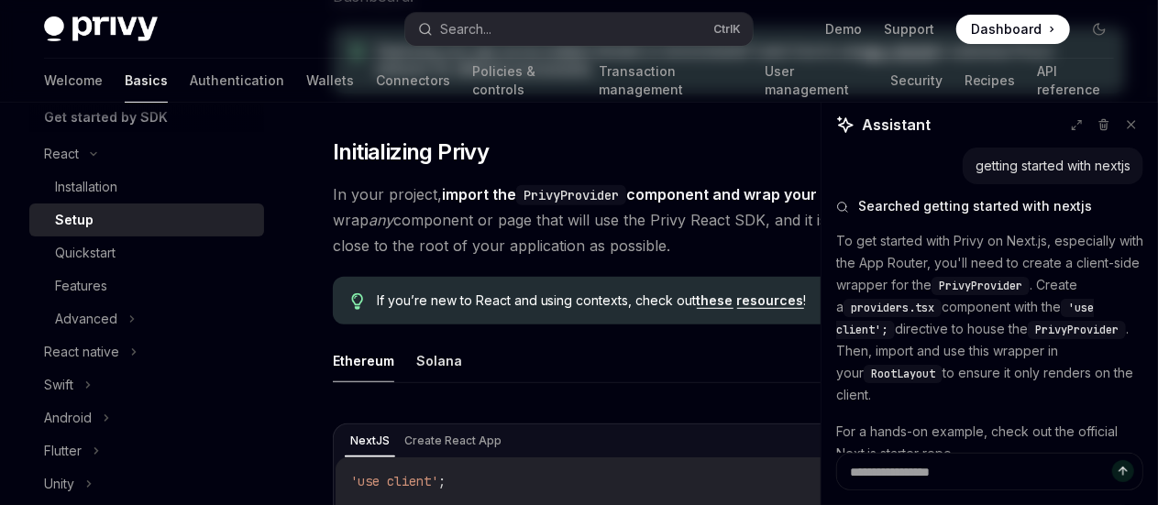
scroll to position [0, 0]
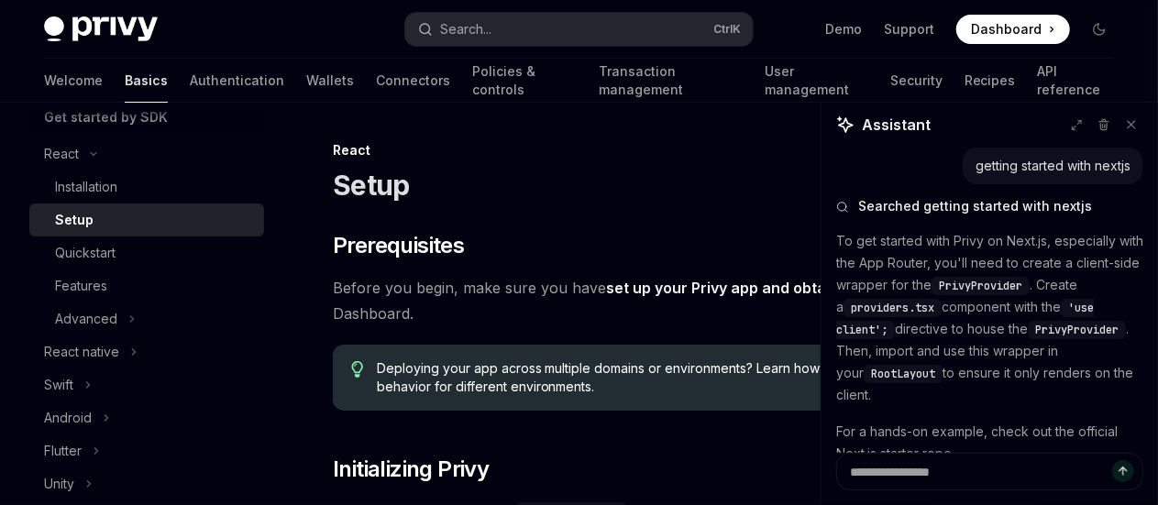
click at [112, 221] on div "Setup" at bounding box center [154, 220] width 198 height 22
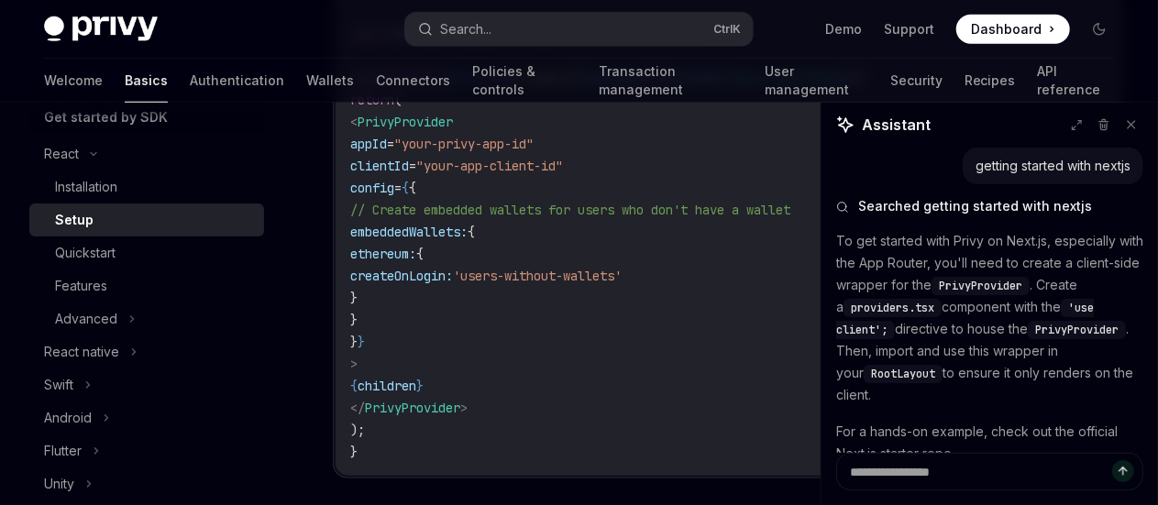
scroll to position [807, 0]
click at [416, 175] on span "=" at bounding box center [412, 167] width 7 height 16
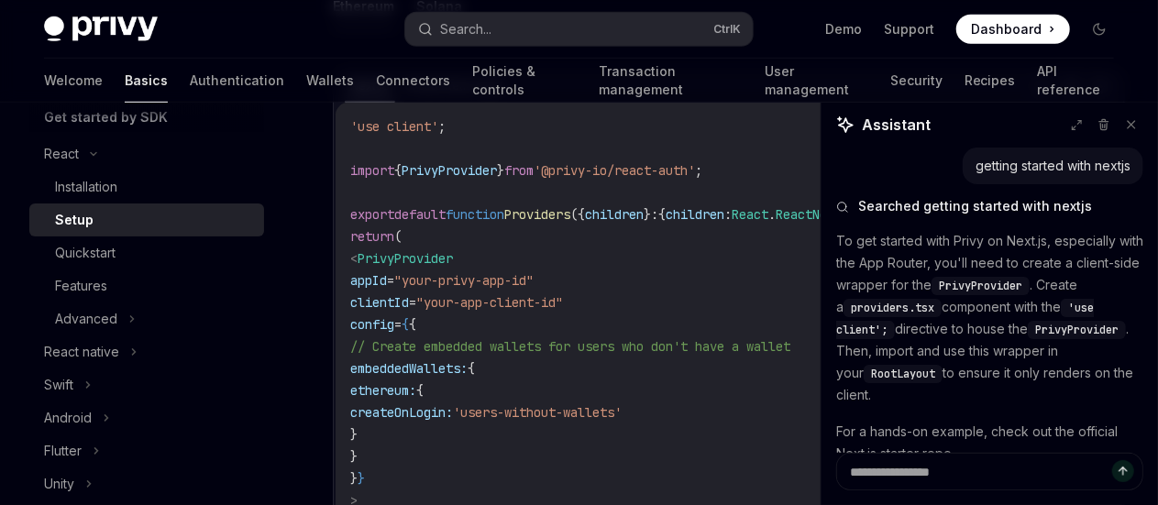
click at [491, 223] on span "function" at bounding box center [474, 214] width 59 height 16
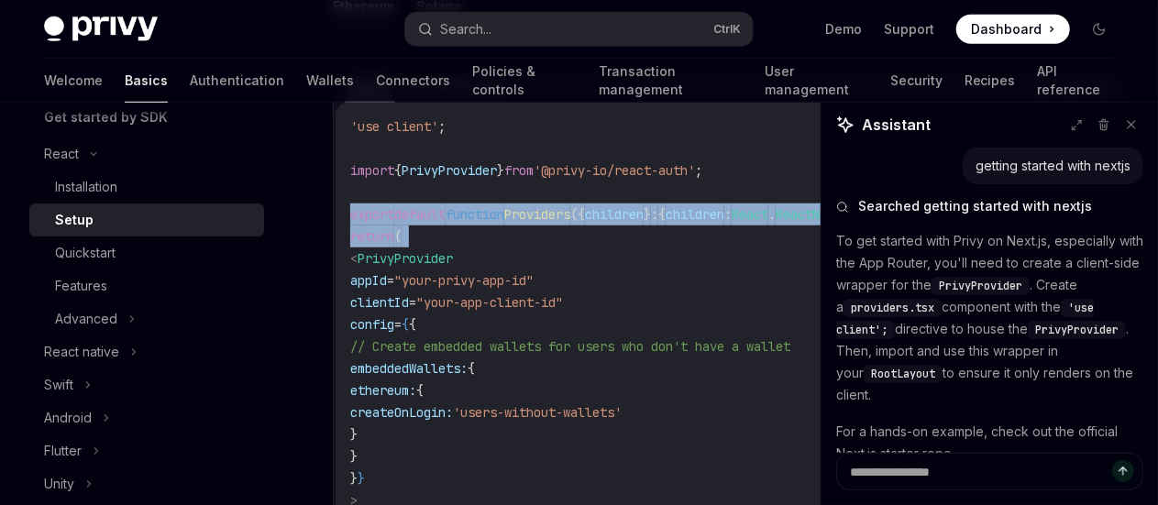
drag, startPoint x: 491, startPoint y: 302, endPoint x: 491, endPoint y: 317, distance: 15.6
click at [491, 317] on code "'use client' ; import { PrivyProvider } from '@privy-io/react-auth' ; export de…" at bounding box center [728, 357] width 757 height 484
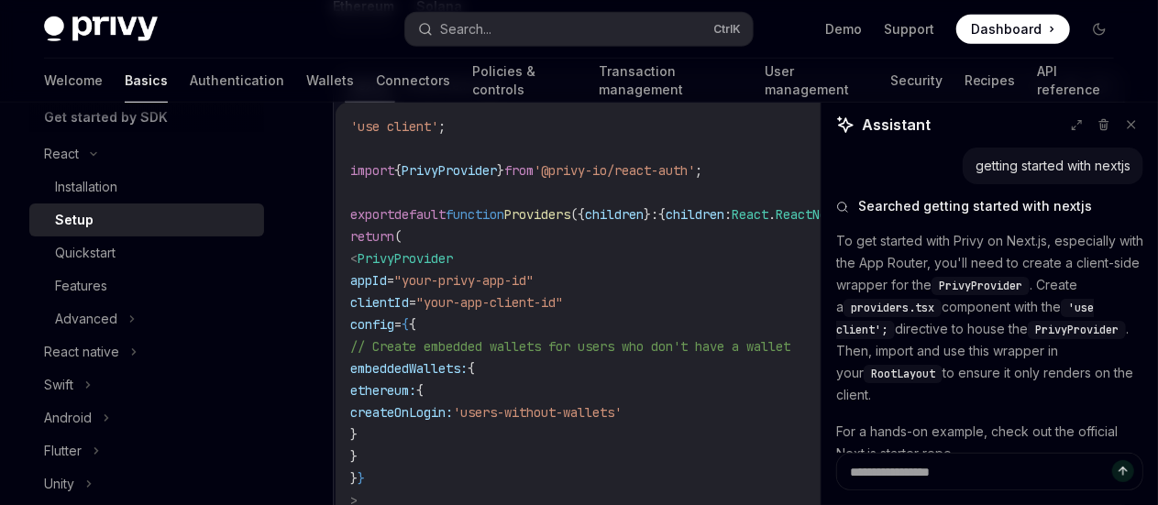
click at [497, 179] on span "PrivyProvider" at bounding box center [448, 170] width 95 height 16
click at [506, 197] on div "'use client' ; import { PrivyProvider } from '@privy-io/react-auth' ; export de…" at bounding box center [728, 358] width 786 height 510
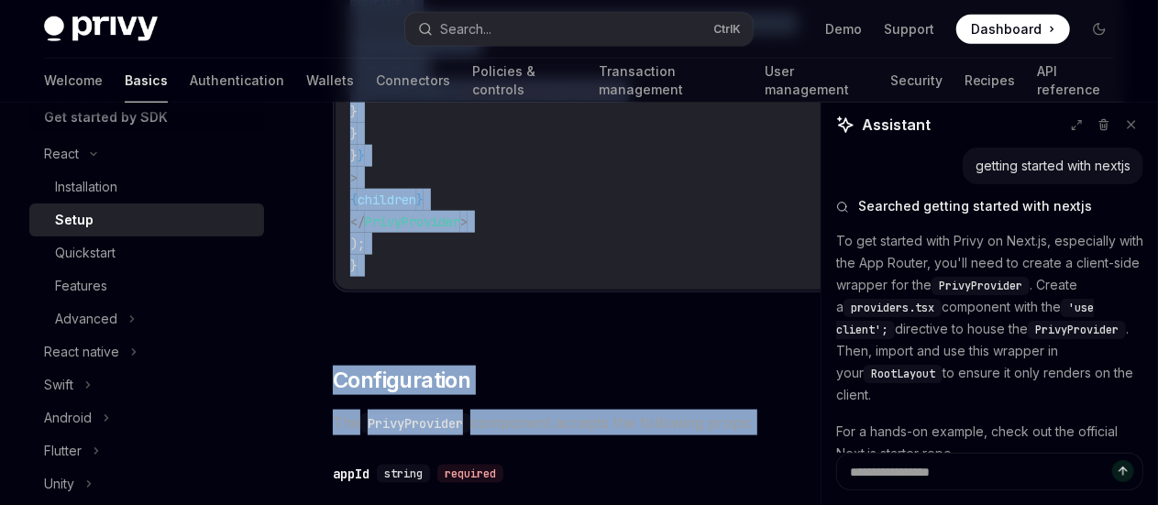
scroll to position [1026, 0]
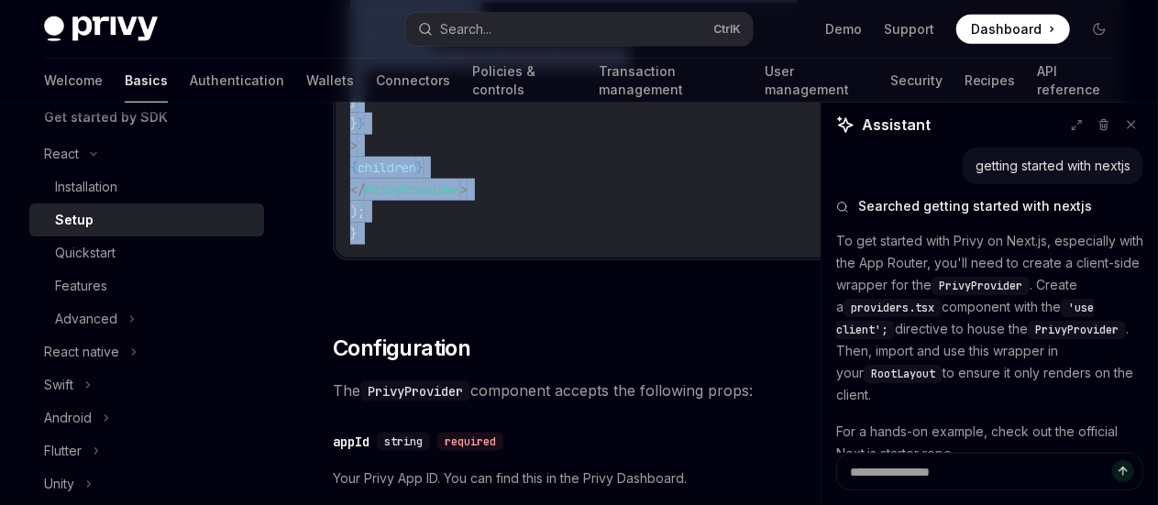
drag, startPoint x: 506, startPoint y: 197, endPoint x: 443, endPoint y: 316, distance: 134.9
click at [443, 258] on div "'use client' ; import { PrivyProvider } from '@privy-io/react-auth' ; export de…" at bounding box center [728, 3] width 786 height 510
copy div "'use client' ; import { PrivyProvider } from '@privy-io/react-auth' ; export de…"
click at [518, 245] on code "'use client' ; import { PrivyProvider } from '@privy-io/react-auth' ; export de…" at bounding box center [728, 3] width 757 height 484
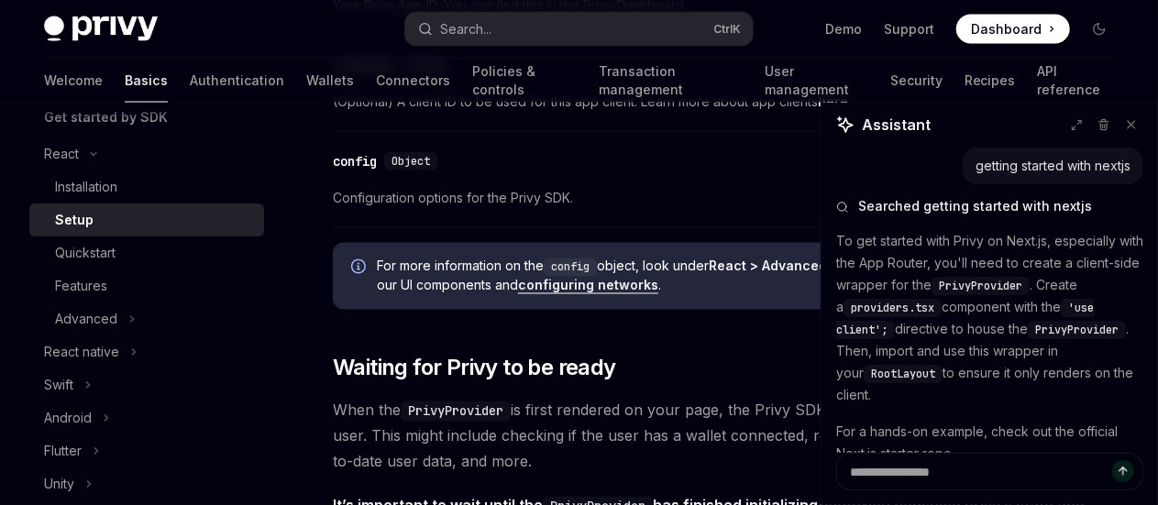
scroll to position [1499, 0]
click at [458, 113] on span "(Optional) A client ID to be used for this app client. Learn more about app cli…" at bounding box center [729, 102] width 792 height 22
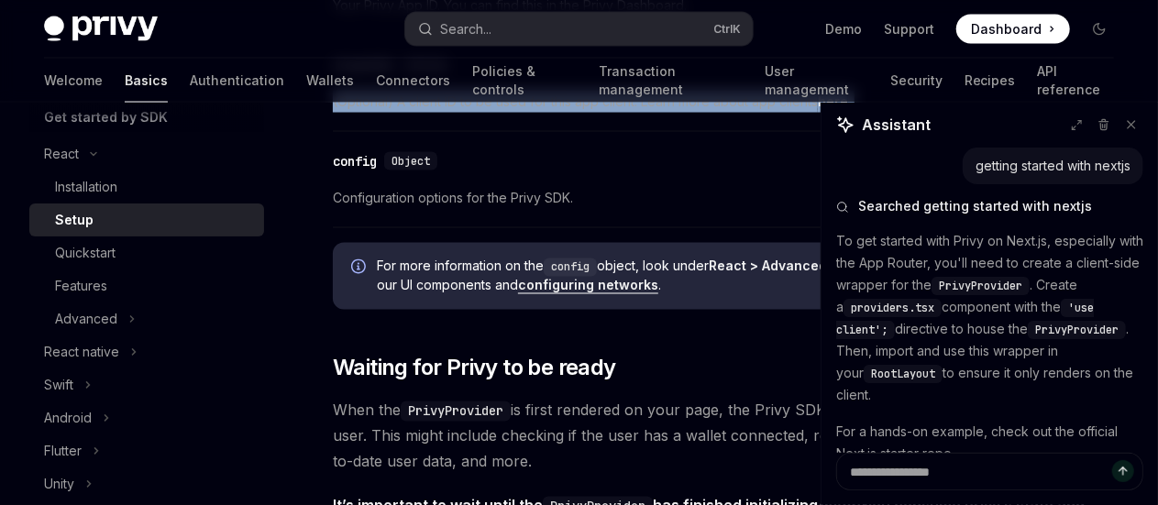
click at [458, 113] on span "(Optional) A client ID to be used for this app client. Learn more about app cli…" at bounding box center [729, 102] width 792 height 22
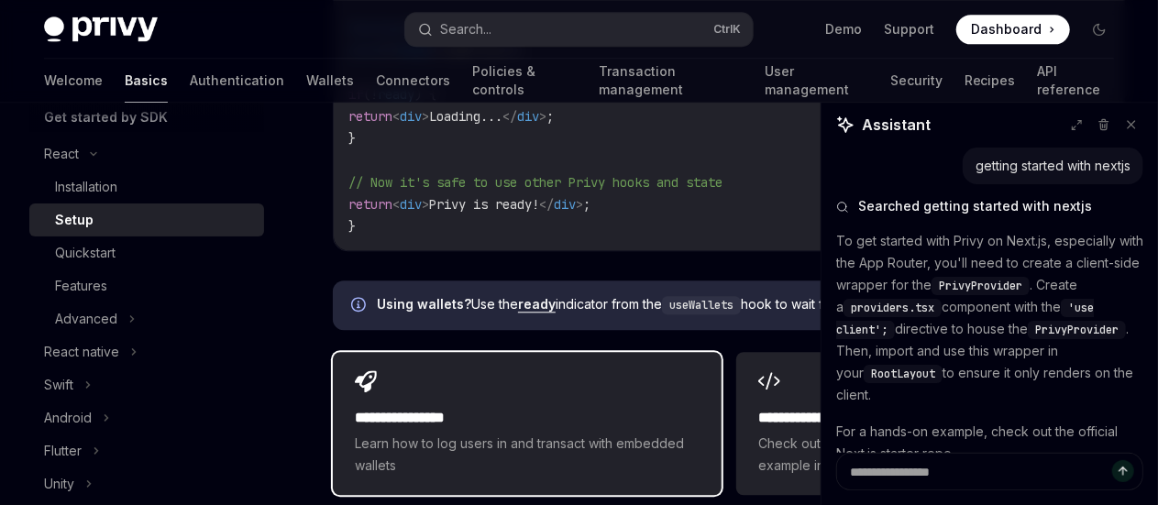
scroll to position [2196, 0]
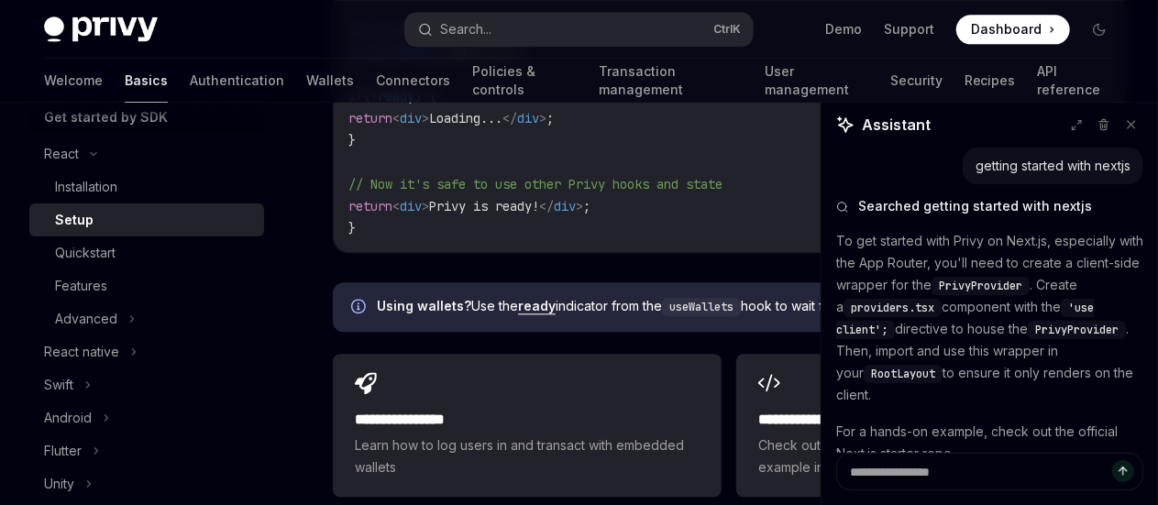
click at [488, 60] on span "usePrivy" at bounding box center [473, 52] width 59 height 16
copy code "const { ready } = usePrivy ();"
click at [488, 60] on span "usePrivy" at bounding box center [473, 52] width 59 height 16
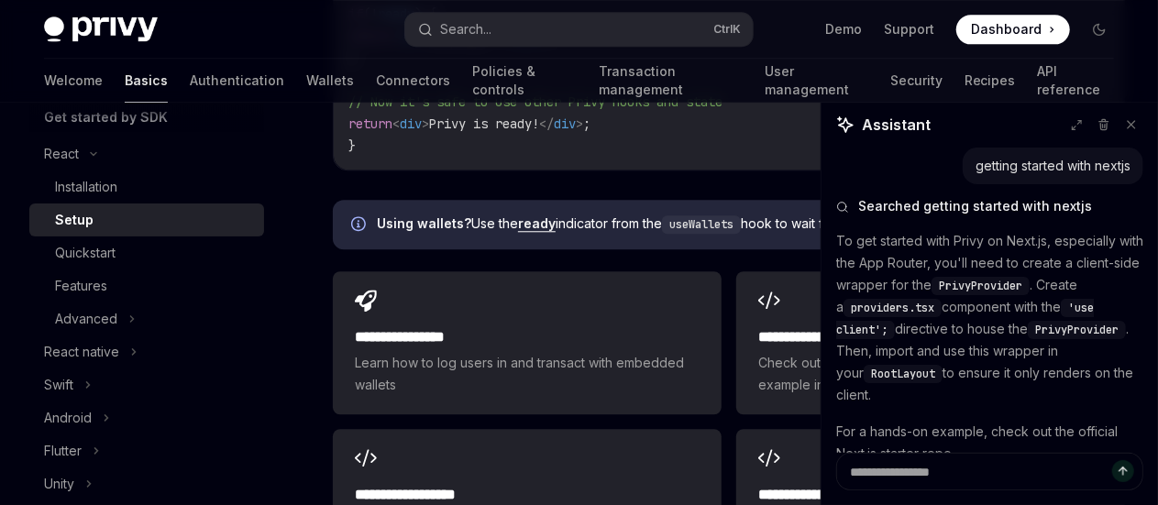
scroll to position [2278, 0]
click at [192, 257] on div "Quickstart" at bounding box center [154, 253] width 198 height 22
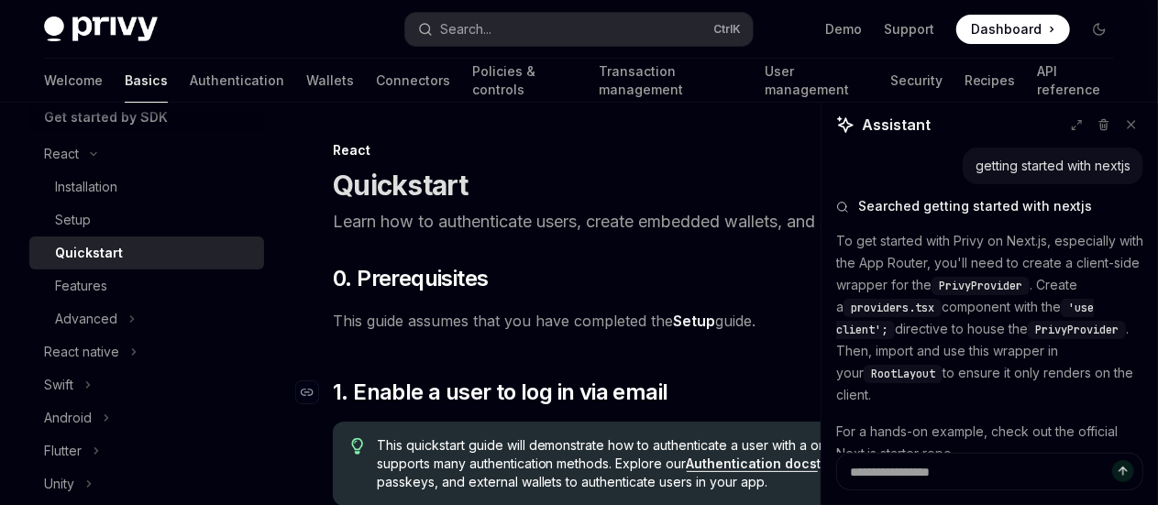
click at [552, 407] on span "1. Enable a user to log in via email" at bounding box center [500, 392] width 335 height 29
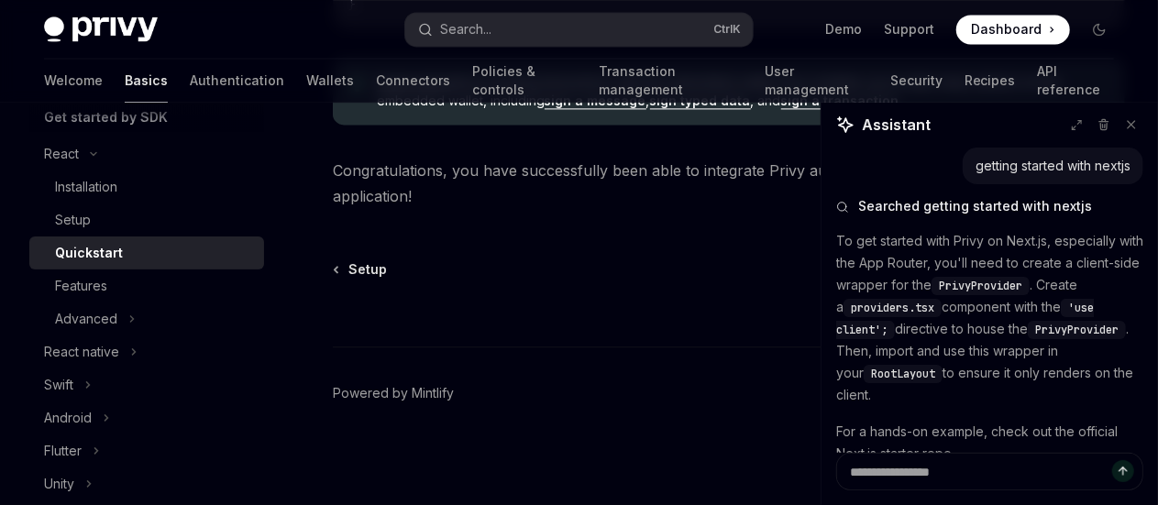
scroll to position [2330, 0]
click at [94, 294] on div "Features" at bounding box center [81, 286] width 52 height 22
type textarea "*"
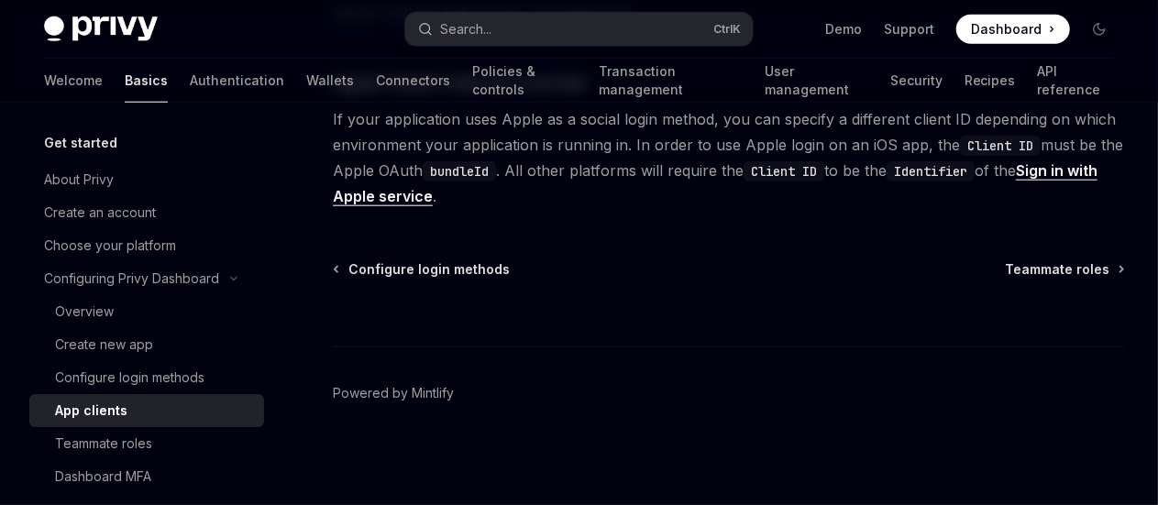
scroll to position [1037, 0]
click at [530, 192] on span "If your application uses Apple as a social login method, you can specify a diff…" at bounding box center [729, 157] width 792 height 103
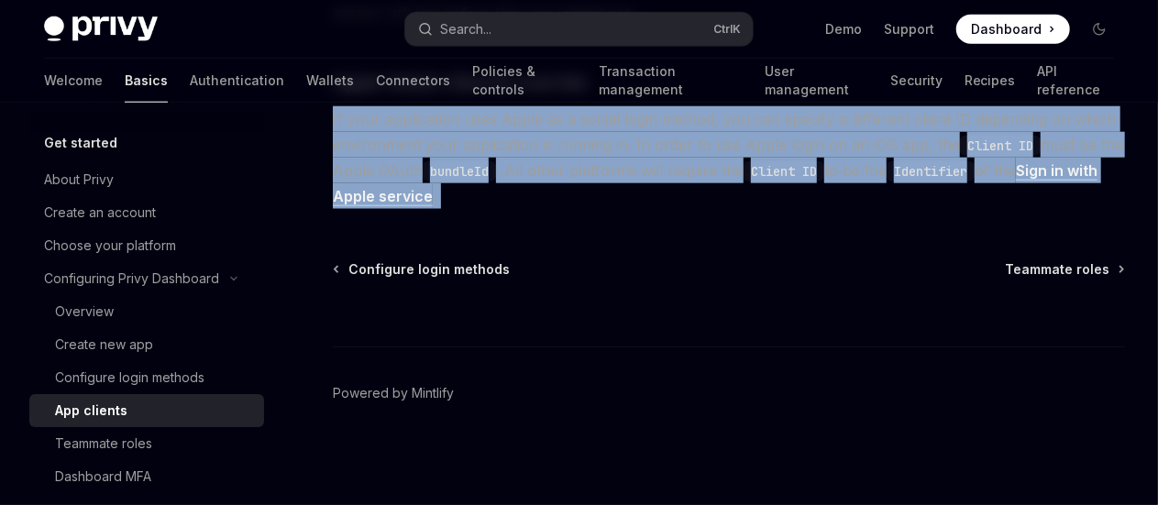
click at [530, 192] on span "If your application uses Apple as a social login method, you can specify a diff…" at bounding box center [729, 157] width 792 height 103
